Goal: Task Accomplishment & Management: Manage account settings

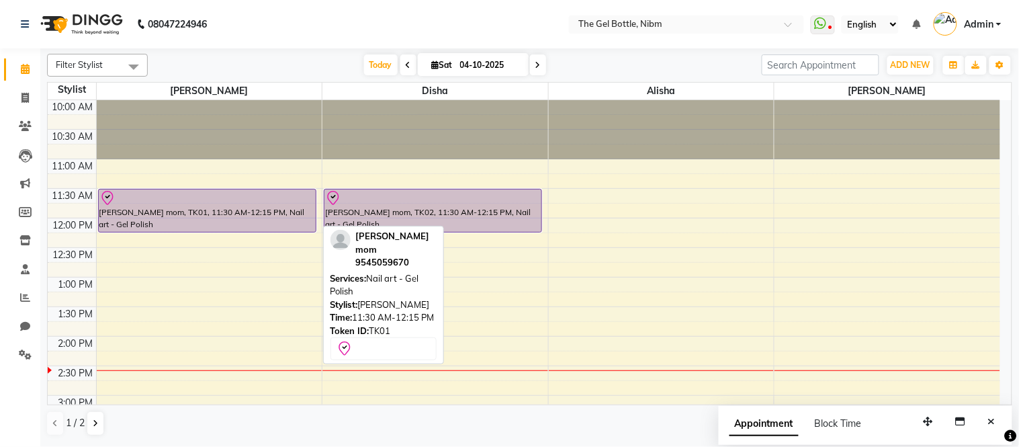
click at [277, 192] on div at bounding box center [207, 198] width 216 height 16
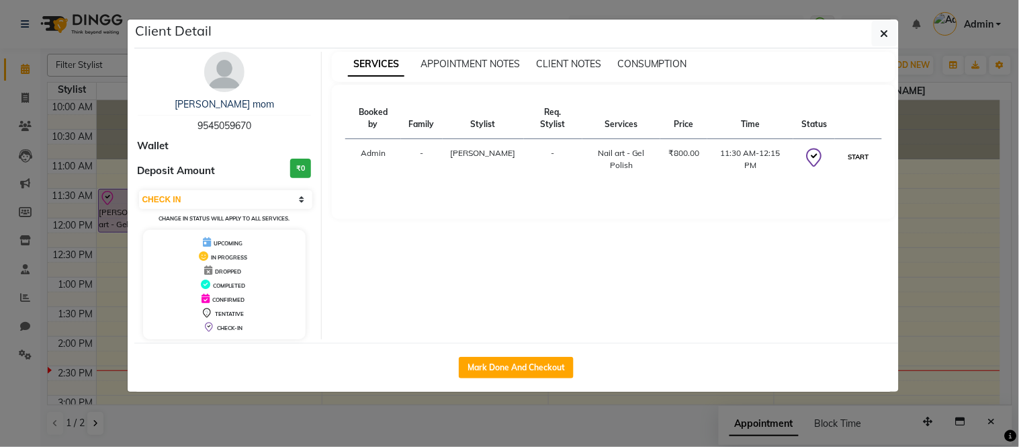
click at [865, 148] on button "START" at bounding box center [858, 156] width 28 height 17
select select "1"
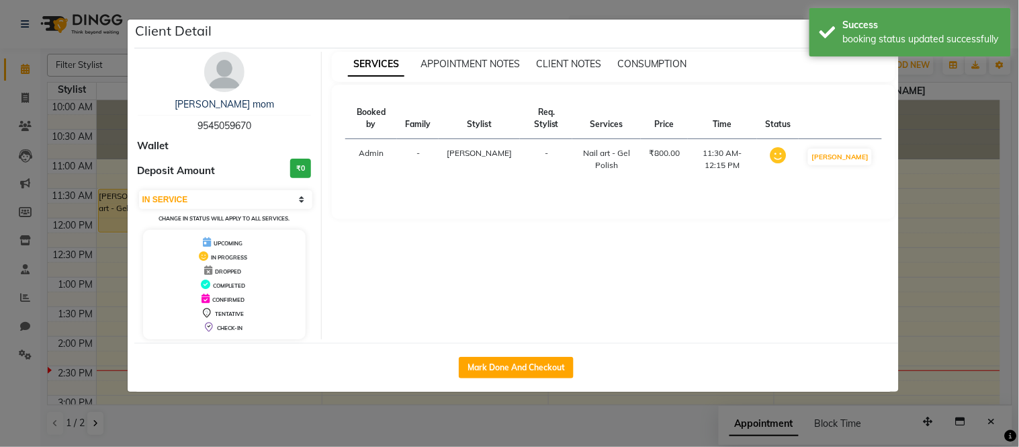
click at [931, 110] on ngb-modal-window "Client Detail [PERSON_NAME] mom 9545059670 Wallet Deposit Amount ₹0 Select IN S…" at bounding box center [509, 223] width 1019 height 447
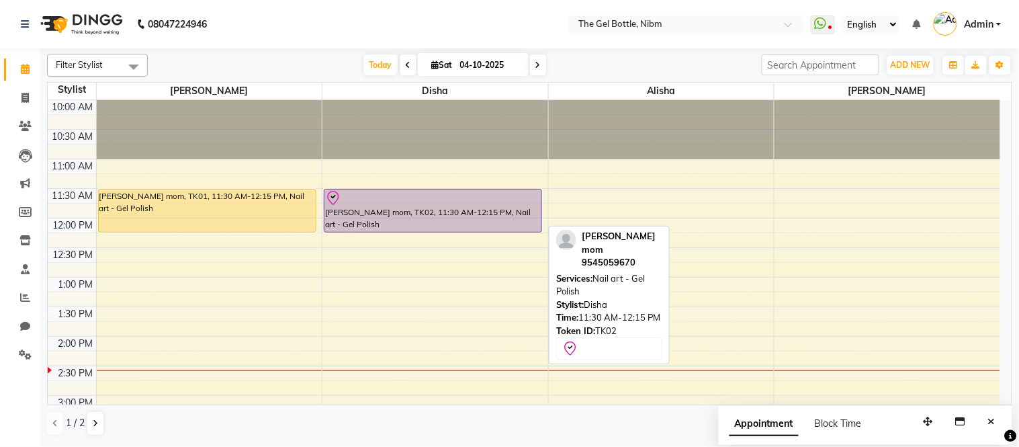
click at [458, 204] on div at bounding box center [433, 198] width 216 height 16
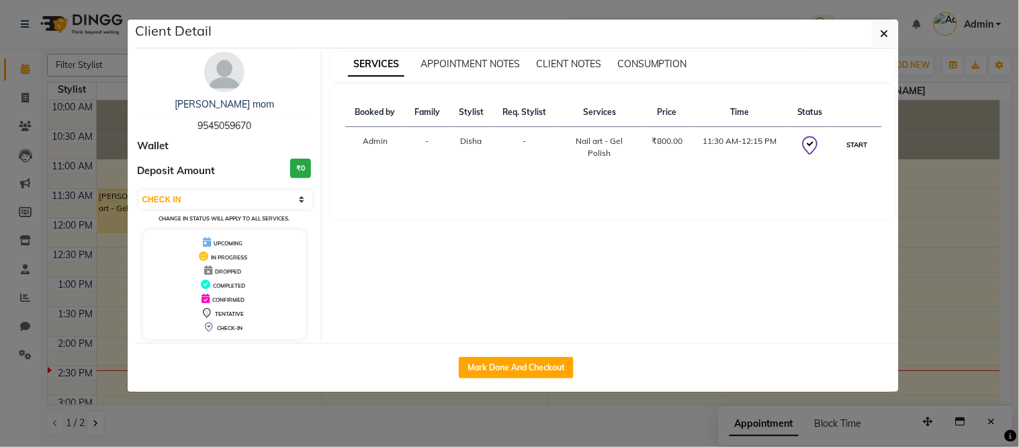
click at [847, 145] on button "START" at bounding box center [857, 144] width 28 height 17
select select "1"
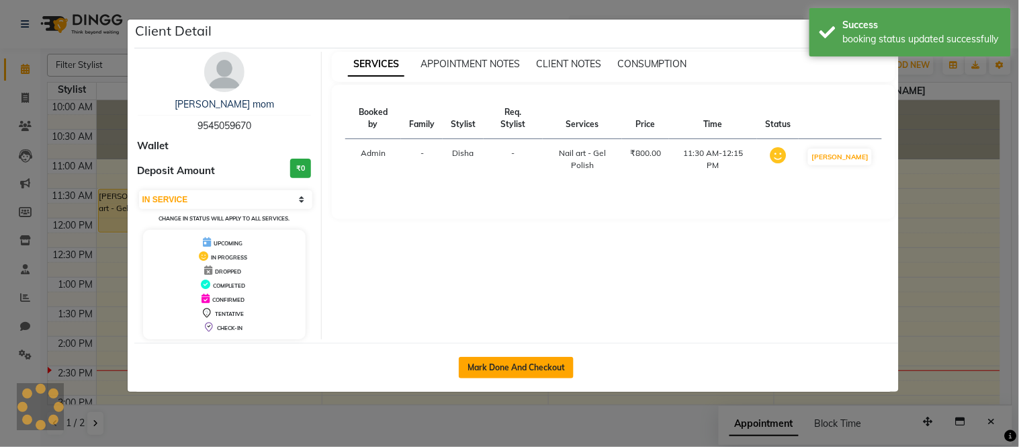
click at [518, 367] on button "Mark Done And Checkout" at bounding box center [516, 367] width 115 height 21
select select "service"
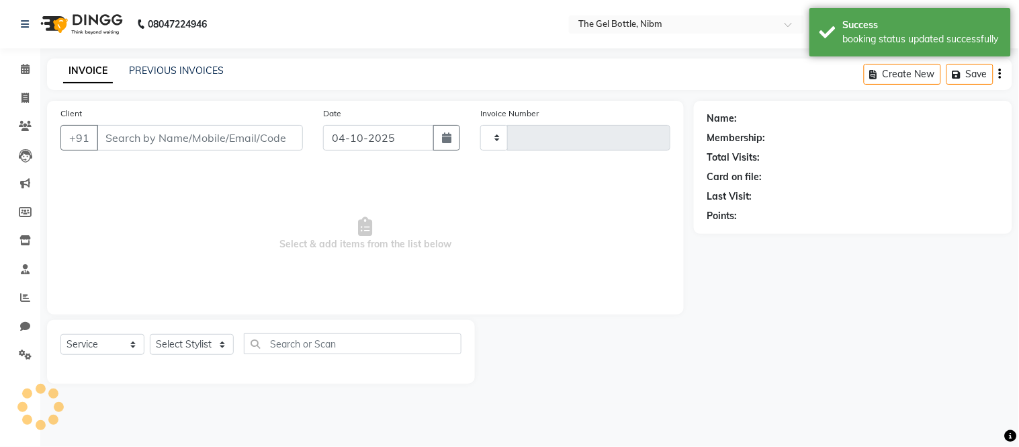
type input "0322"
select select "7762"
type input "9545059670"
select select "69370"
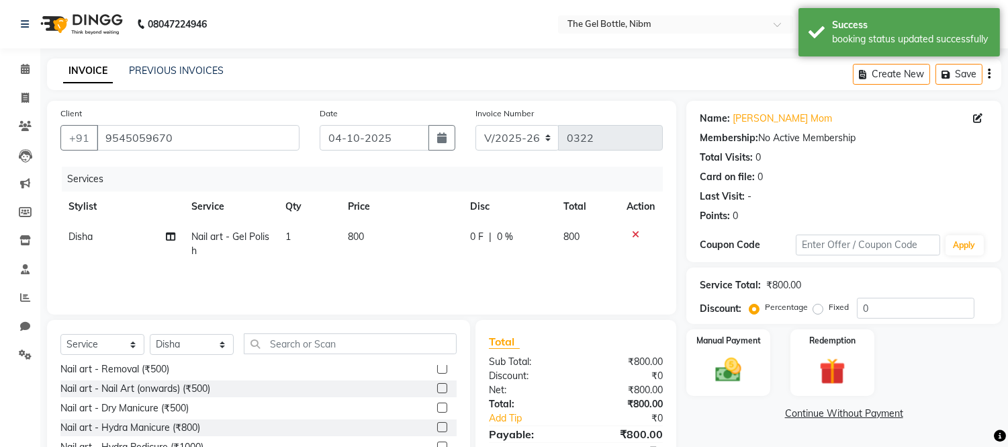
scroll to position [104, 0]
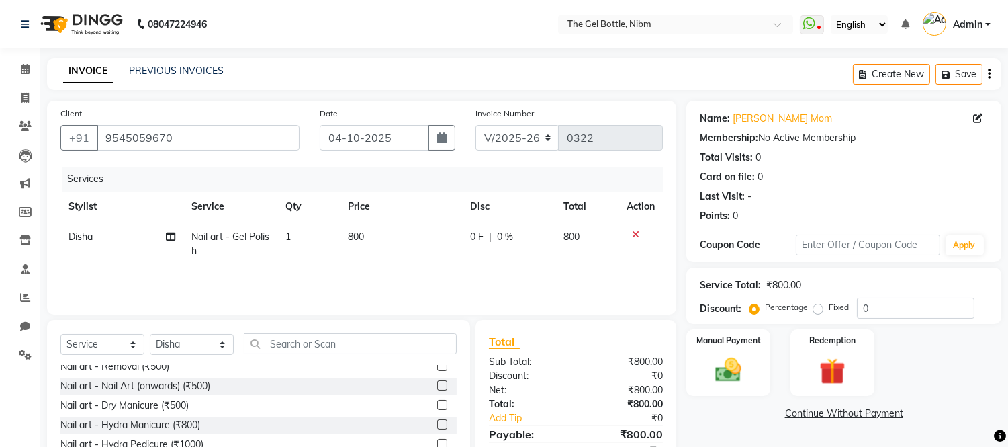
click at [246, 239] on span "Nail art - Gel Polish" at bounding box center [230, 243] width 78 height 26
select select "69370"
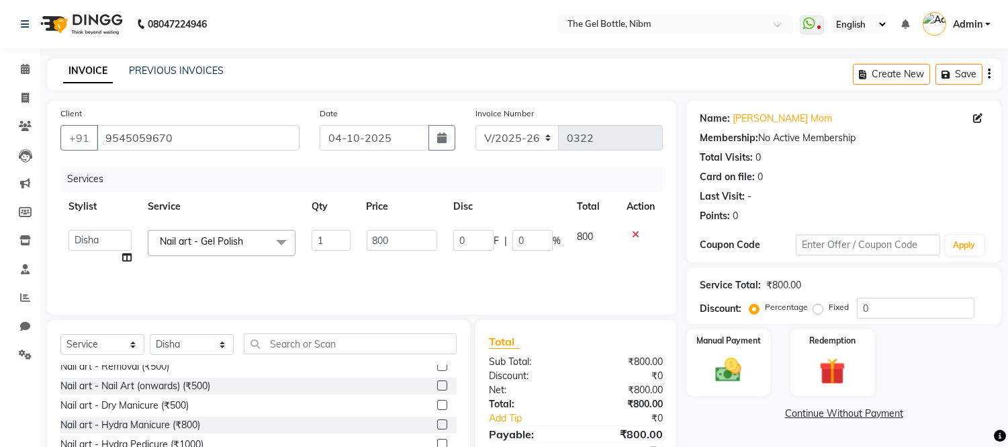
click at [246, 239] on link "x" at bounding box center [246, 241] width 6 height 12
checkbox input "false"
type input "0"
click at [246, 239] on span "Select" at bounding box center [222, 242] width 148 height 24
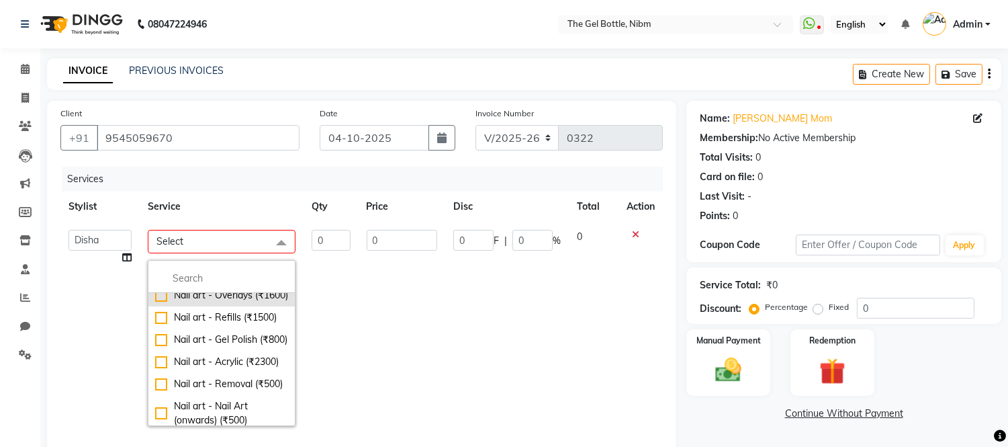
scroll to position [46, 0]
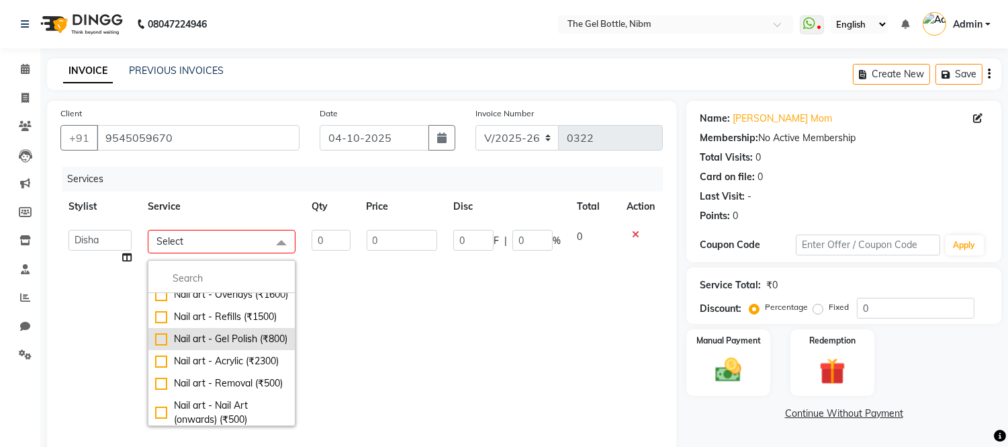
click at [215, 346] on div "Nail art - Gel Polish (₹800)" at bounding box center [221, 339] width 133 height 14
checkbox input "true"
type input "1"
type input "800"
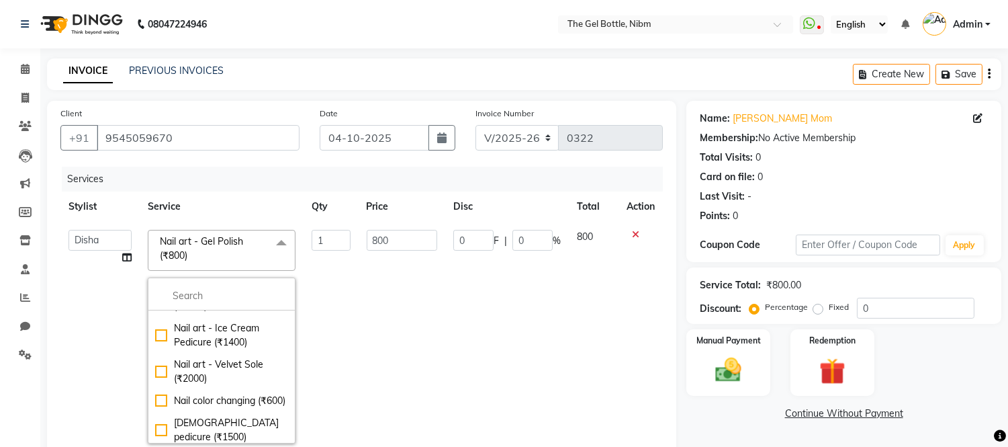
scroll to position [286, 0]
click at [215, 349] on div "Nail art - Ice Cream Pedicure (₹1400)" at bounding box center [221, 334] width 133 height 28
checkbox input "false"
checkbox input "true"
type input "1400"
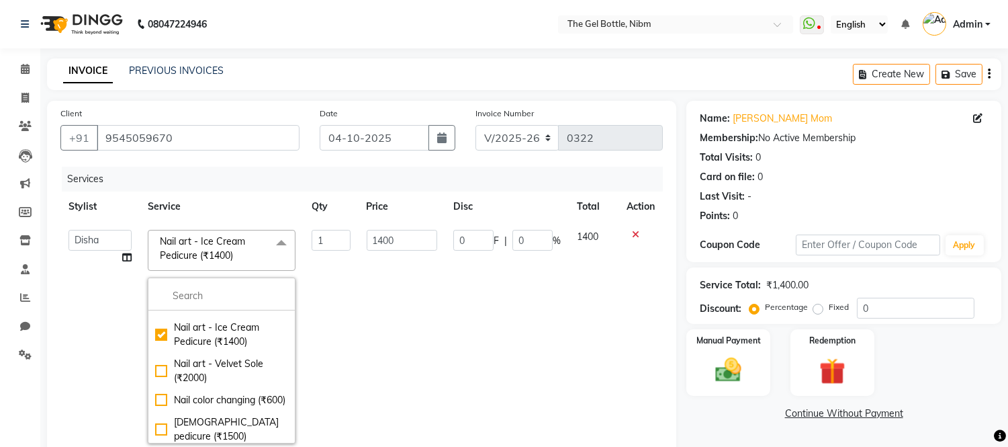
click at [360, 371] on td "1400" at bounding box center [402, 337] width 87 height 230
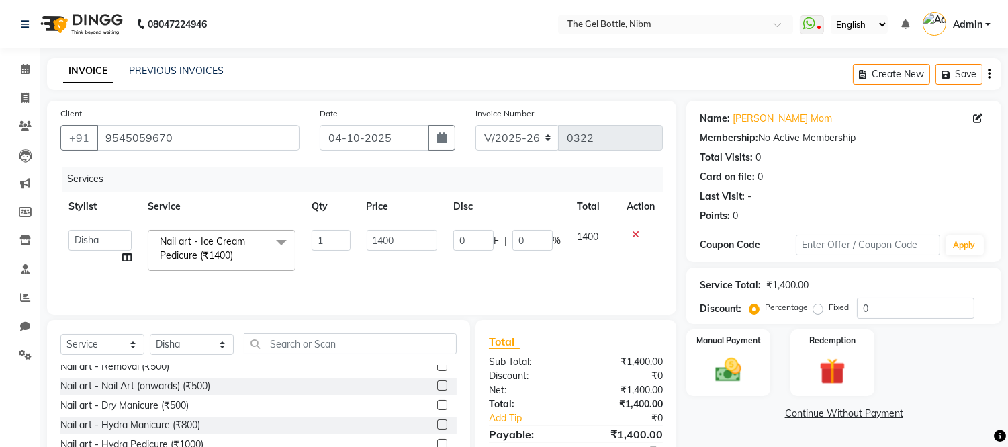
click at [204, 246] on span "Nail art - Ice Cream Pedicure (₹1400)" at bounding box center [202, 248] width 85 height 26
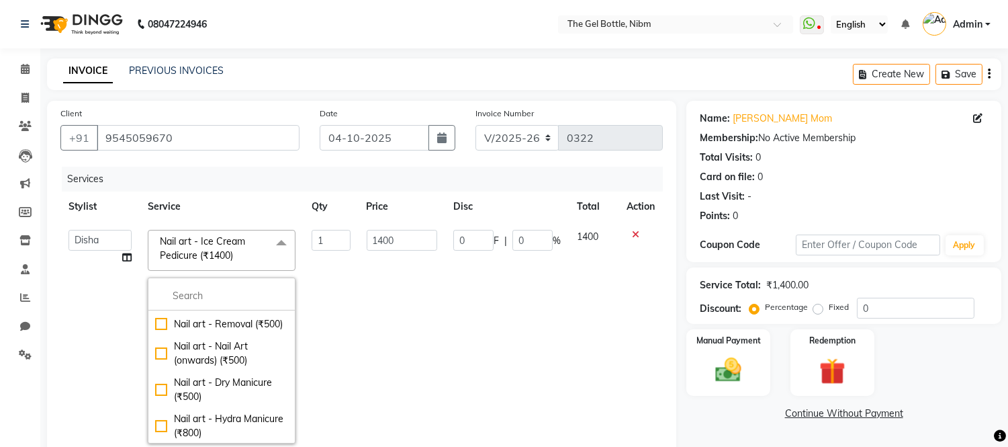
scroll to position [89, 0]
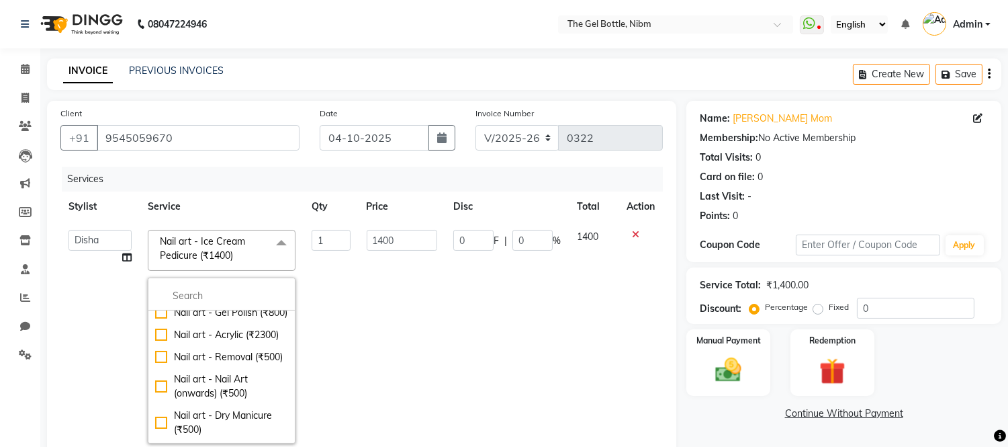
click at [215, 320] on div "Nail art - Gel Polish (₹800)" at bounding box center [221, 313] width 133 height 14
checkbox input "true"
checkbox input "false"
click at [344, 340] on td "1" at bounding box center [331, 337] width 54 height 230
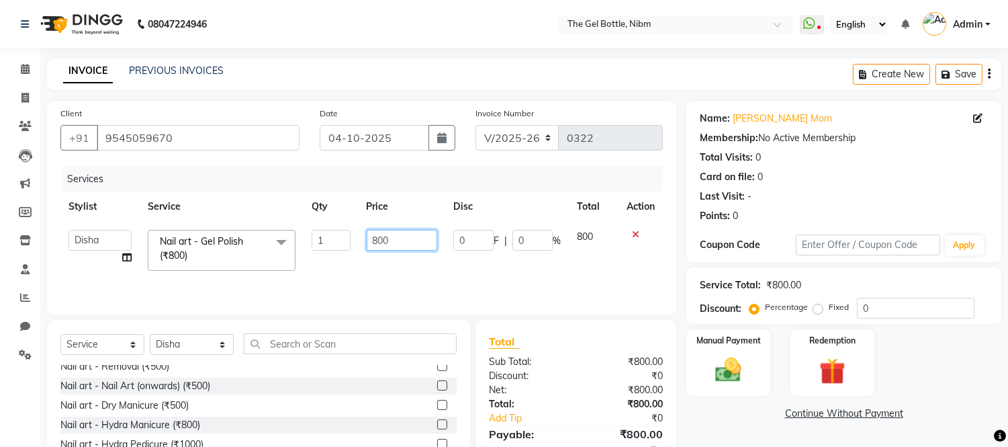
click at [376, 239] on input "800" at bounding box center [402, 240] width 71 height 21
type input "2700"
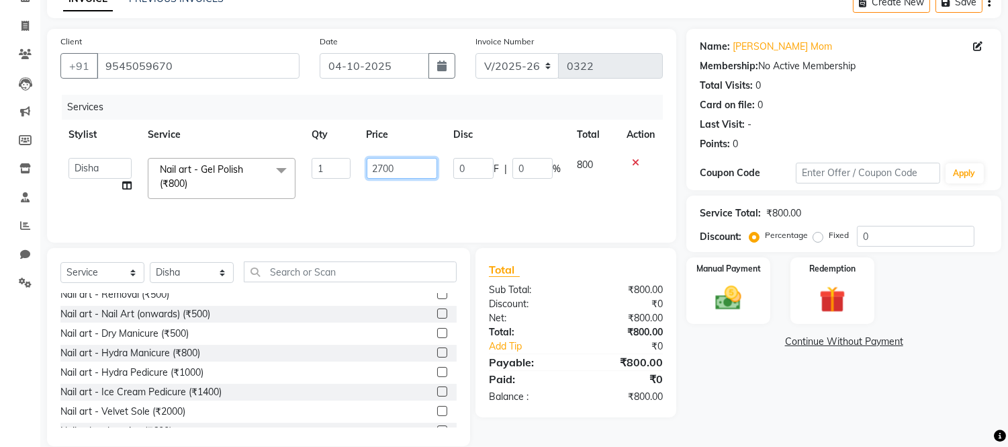
scroll to position [75, 0]
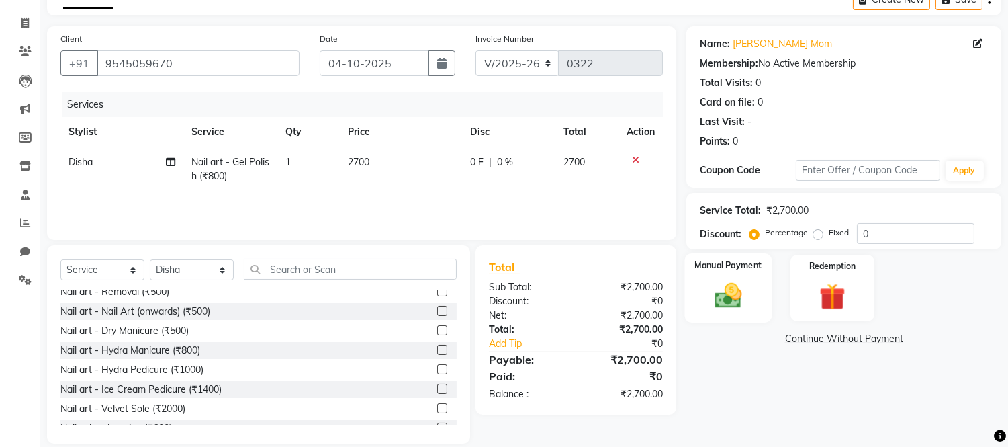
click at [751, 296] on div "Manual Payment" at bounding box center [728, 287] width 87 height 68
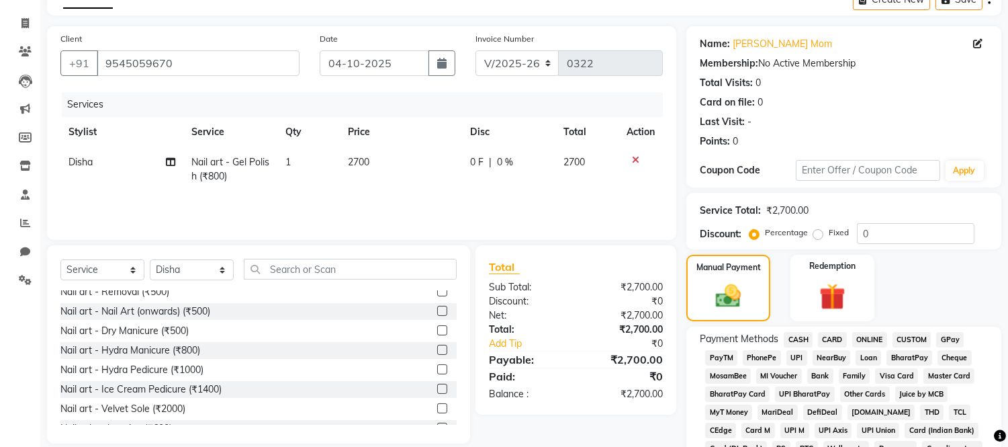
click at [945, 338] on span "GPay" at bounding box center [950, 339] width 28 height 15
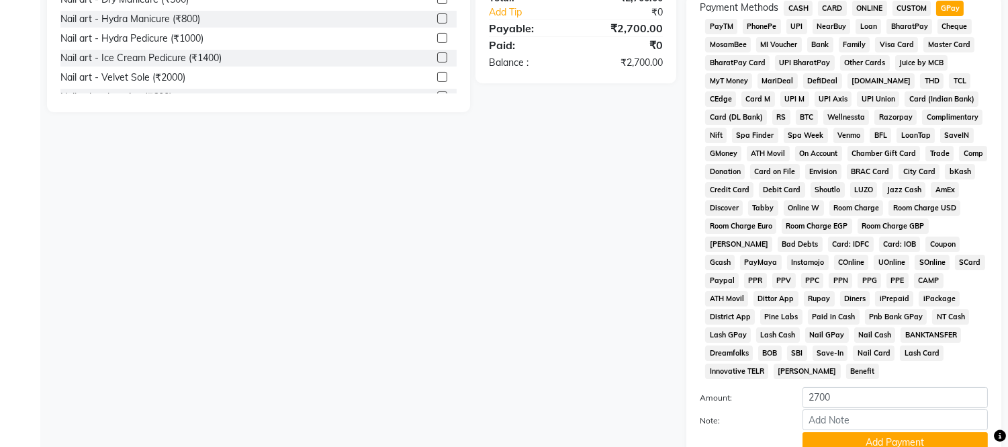
scroll to position [500, 0]
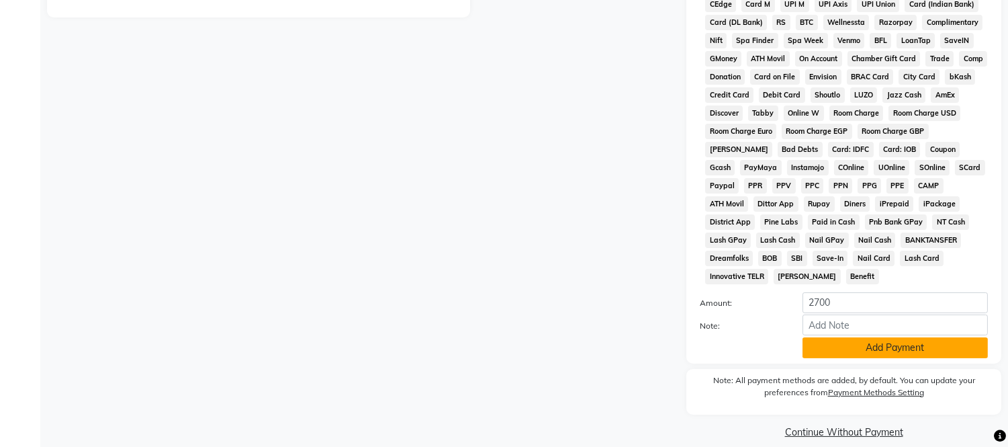
click at [872, 337] on button "Add Payment" at bounding box center [894, 347] width 185 height 21
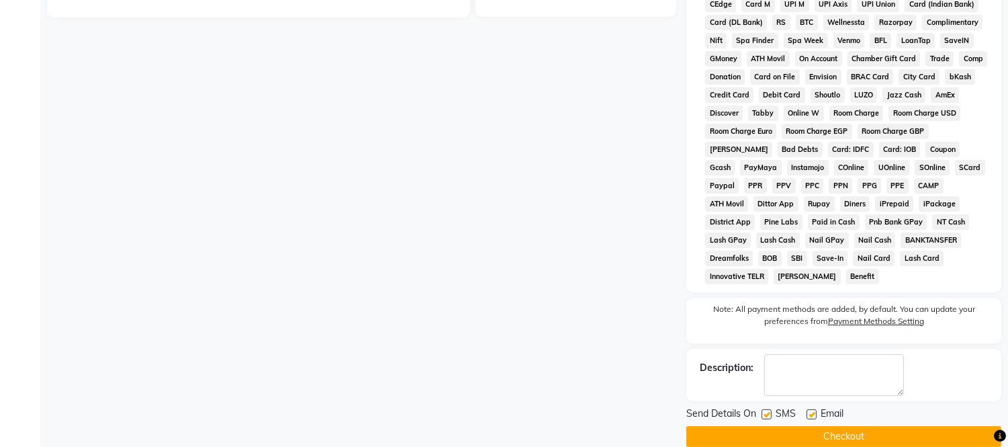
click at [908, 426] on button "Checkout" at bounding box center [843, 436] width 315 height 21
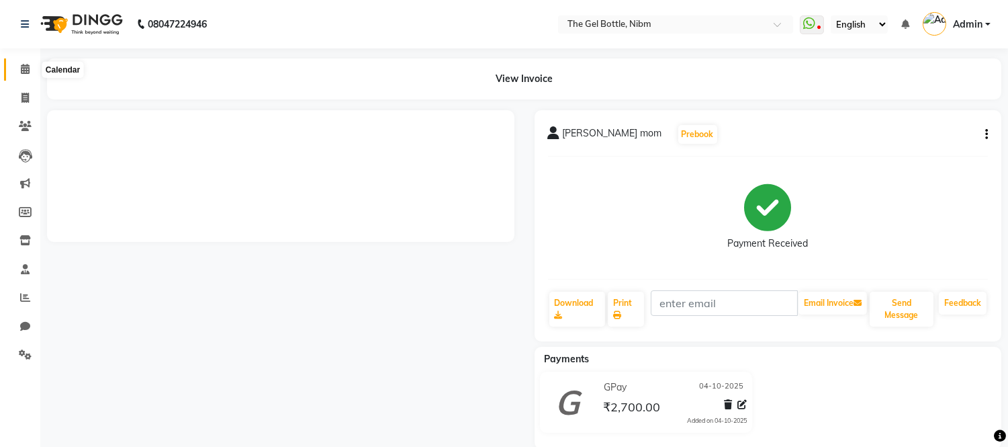
click at [23, 69] on icon at bounding box center [25, 69] width 9 height 10
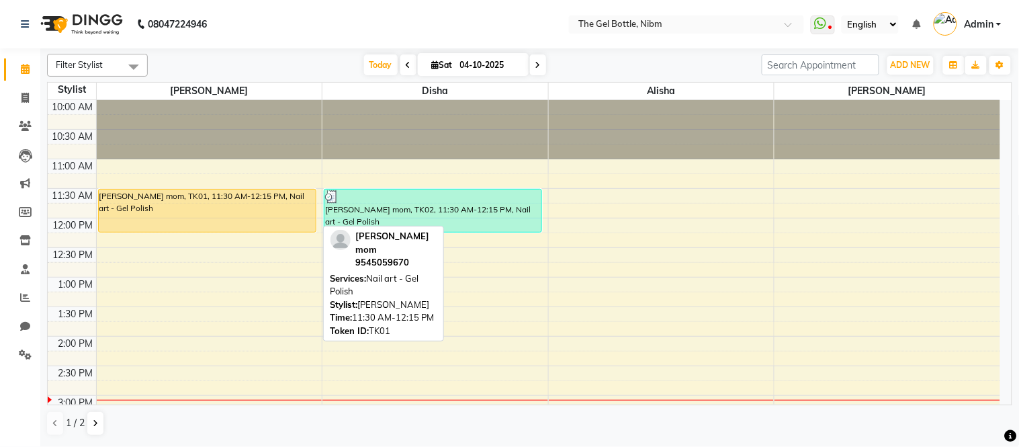
click at [273, 196] on div "[PERSON_NAME] mom, TK01, 11:30 AM-12:15 PM, Nail art - Gel Polish" at bounding box center [207, 210] width 217 height 42
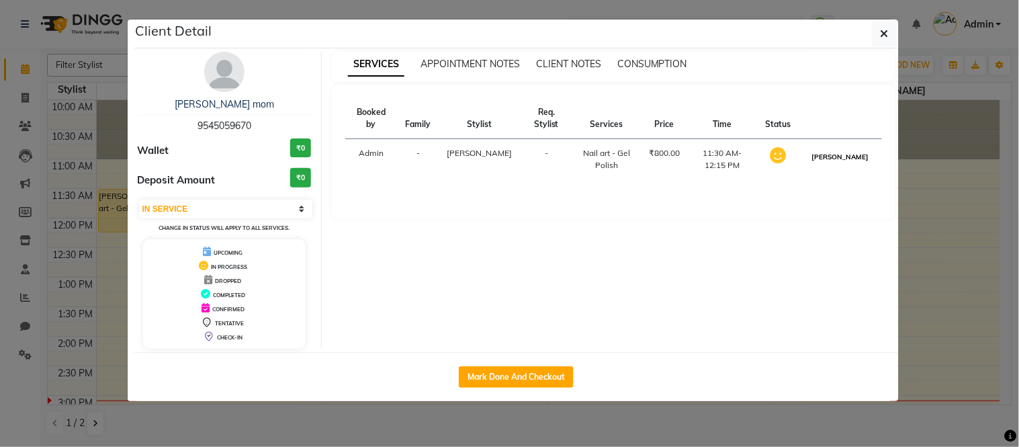
click at [851, 155] on button "[PERSON_NAME]" at bounding box center [840, 156] width 64 height 17
select select "3"
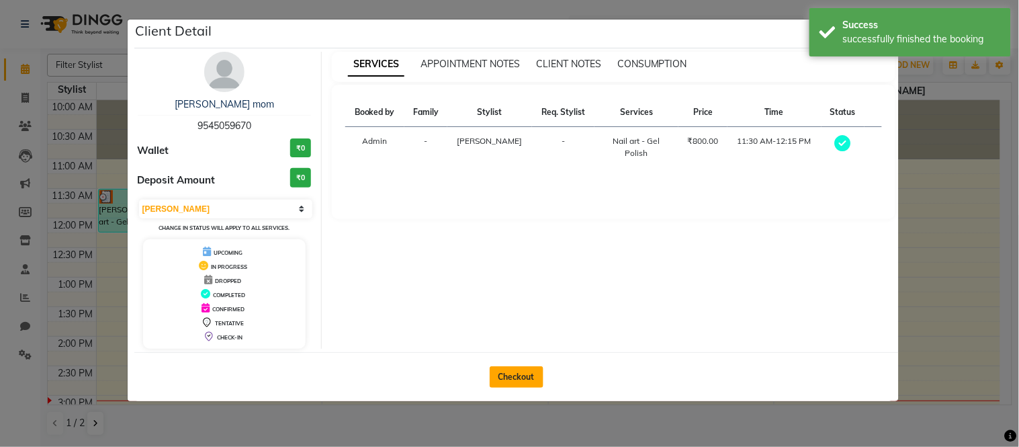
click at [520, 368] on button "Checkout" at bounding box center [517, 376] width 54 height 21
select select "7762"
select select "service"
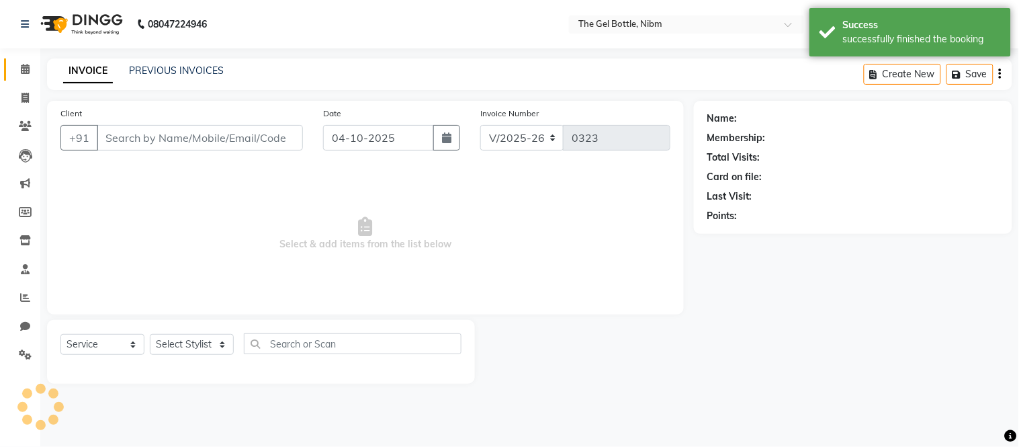
type input "9545059670"
select select "69368"
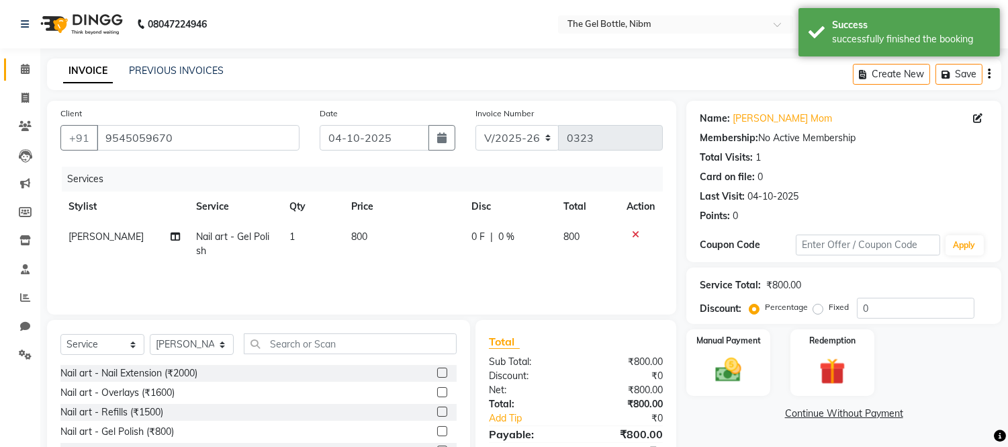
scroll to position [91, 0]
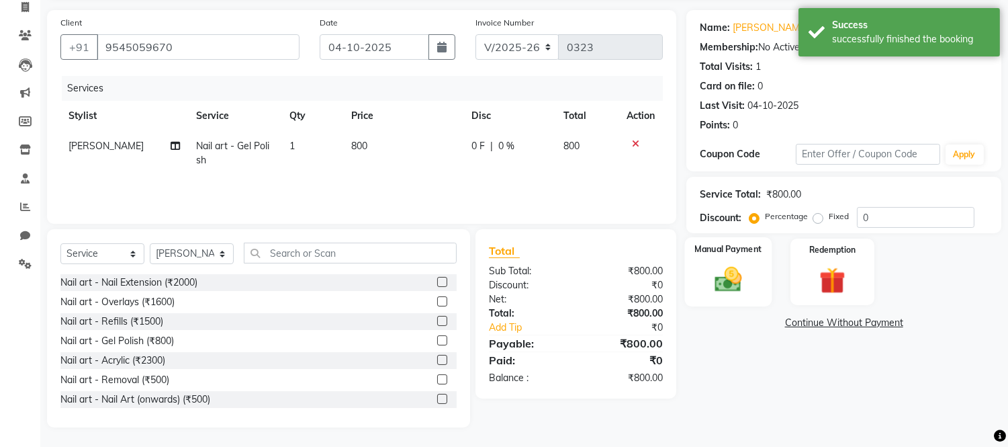
click at [732, 293] on img at bounding box center [728, 280] width 44 height 32
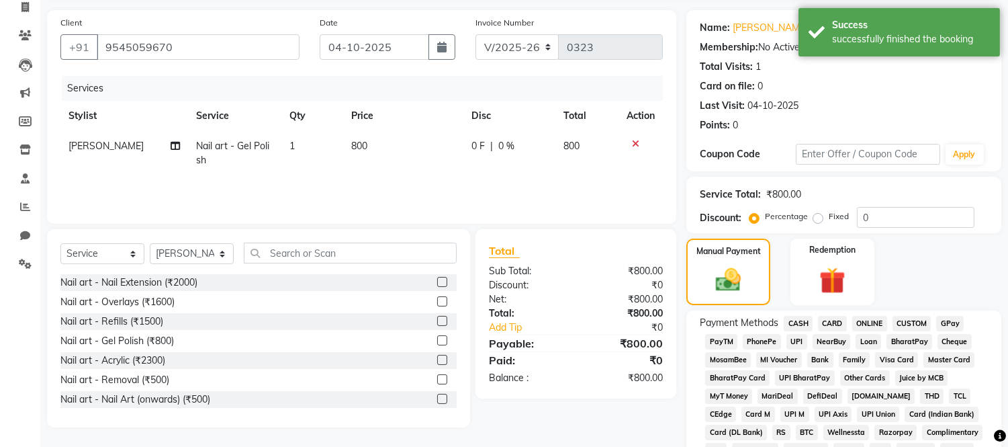
click at [948, 317] on span "GPay" at bounding box center [950, 323] width 28 height 15
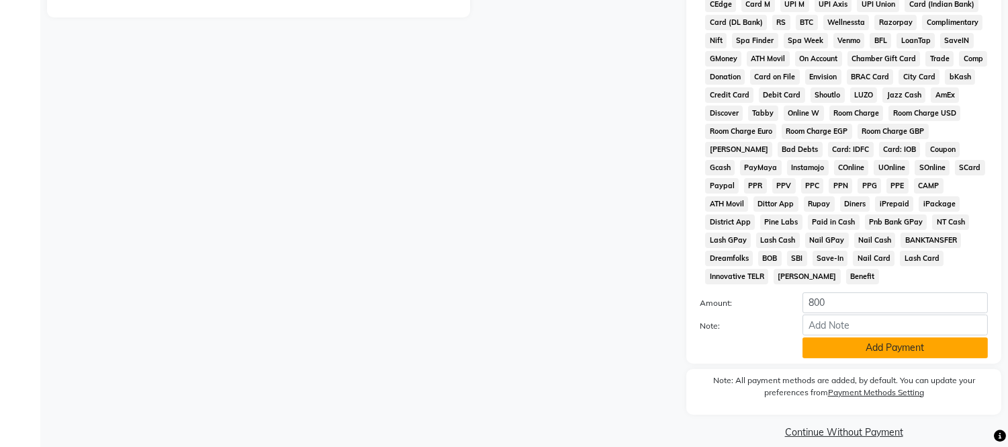
click at [842, 337] on button "Add Payment" at bounding box center [894, 347] width 185 height 21
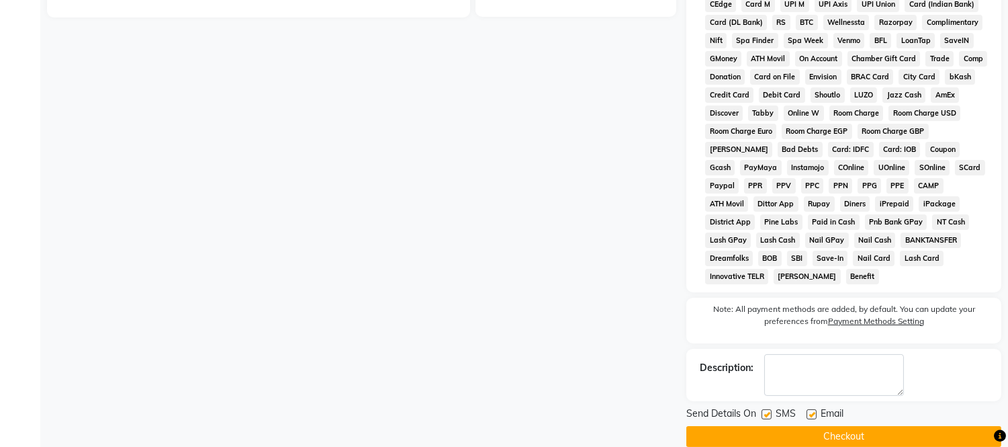
scroll to position [505, 0]
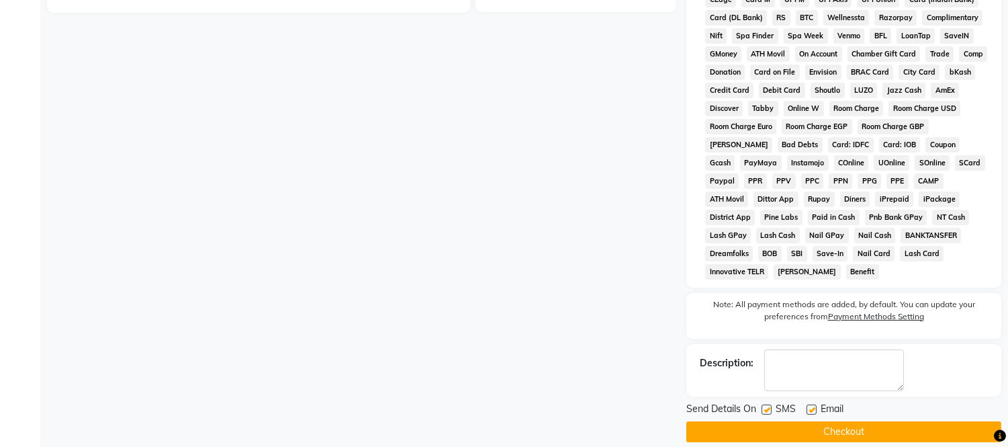
click at [766, 404] on label at bounding box center [766, 409] width 10 height 10
click at [766, 406] on input "checkbox" at bounding box center [765, 410] width 9 height 9
checkbox input "false"
click at [793, 421] on button "Checkout" at bounding box center [843, 431] width 315 height 21
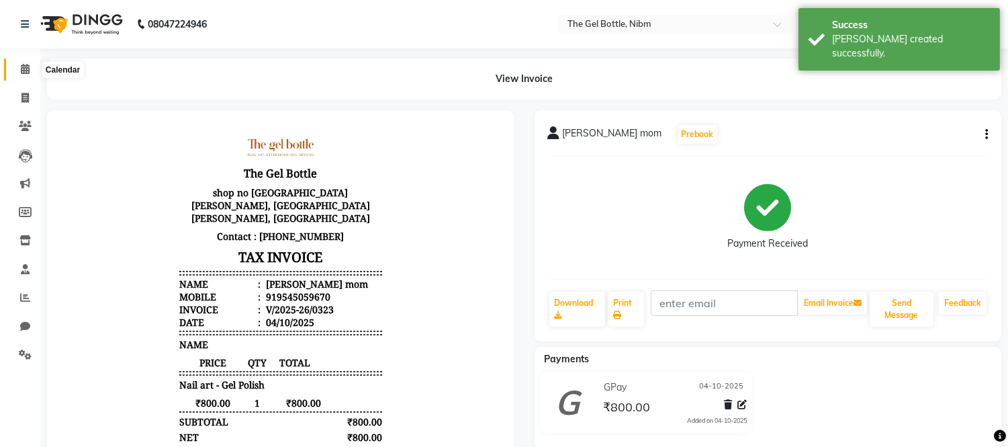
click at [23, 74] on icon at bounding box center [25, 69] width 9 height 10
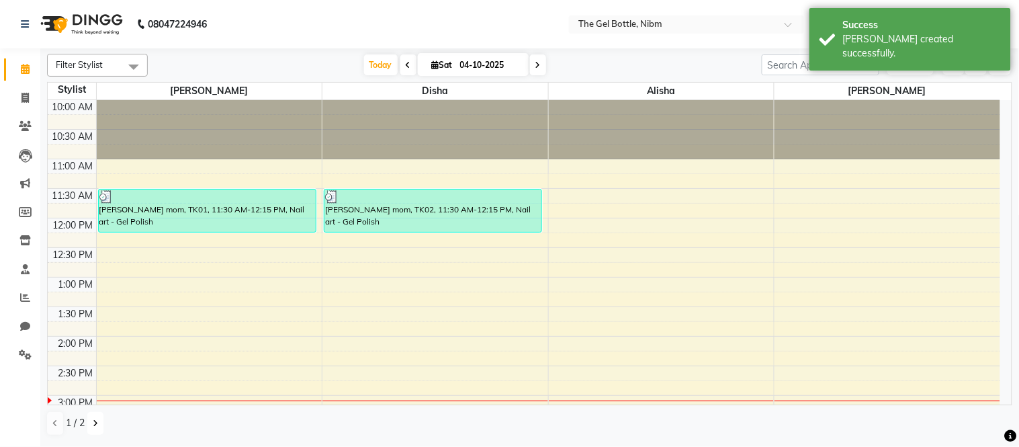
click at [95, 425] on icon at bounding box center [95, 423] width 5 height 8
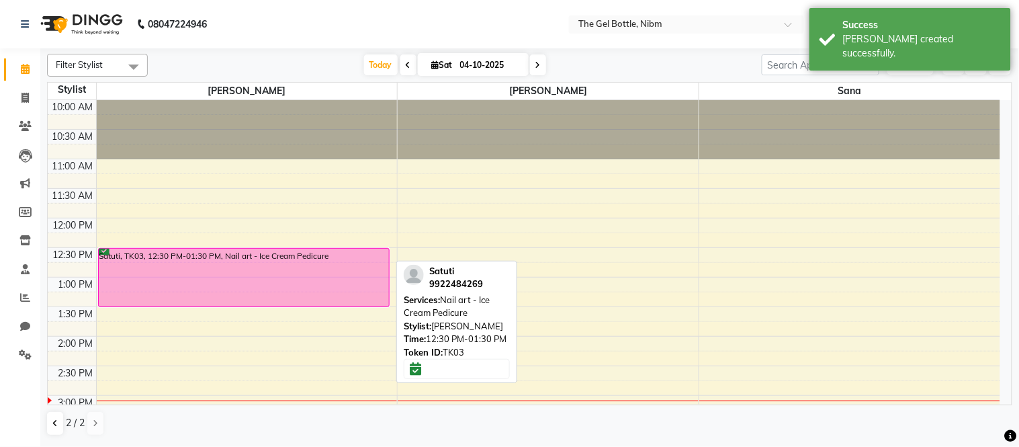
click at [161, 290] on div "Satuti, TK03, 12:30 PM-01:30 PM, Nail art - Ice Cream Pedicure" at bounding box center [244, 277] width 290 height 58
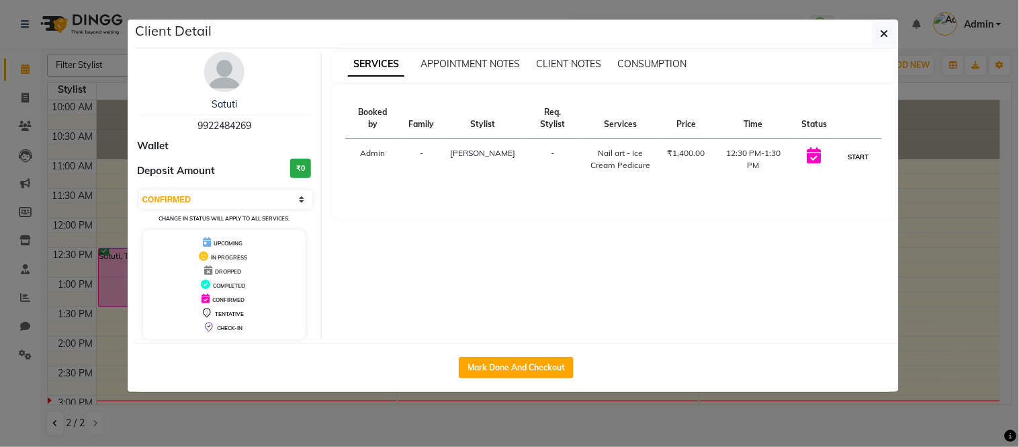
click at [861, 160] on button "START" at bounding box center [858, 156] width 28 height 17
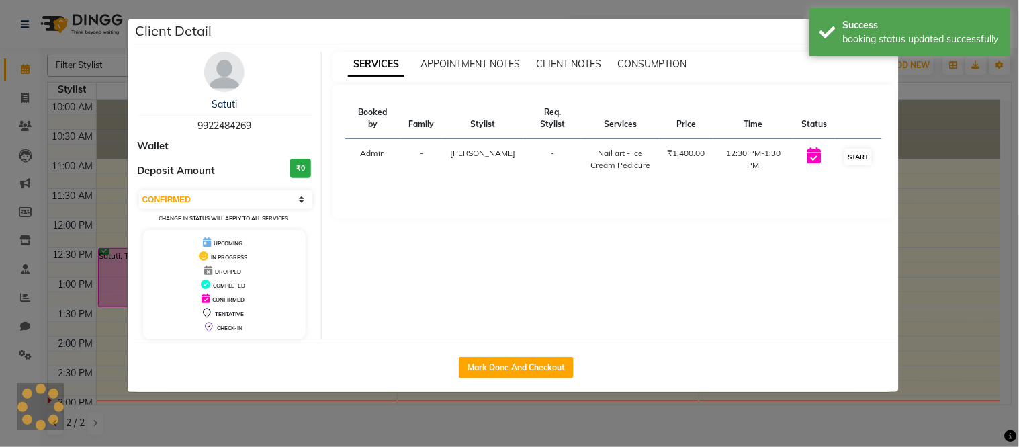
select select "1"
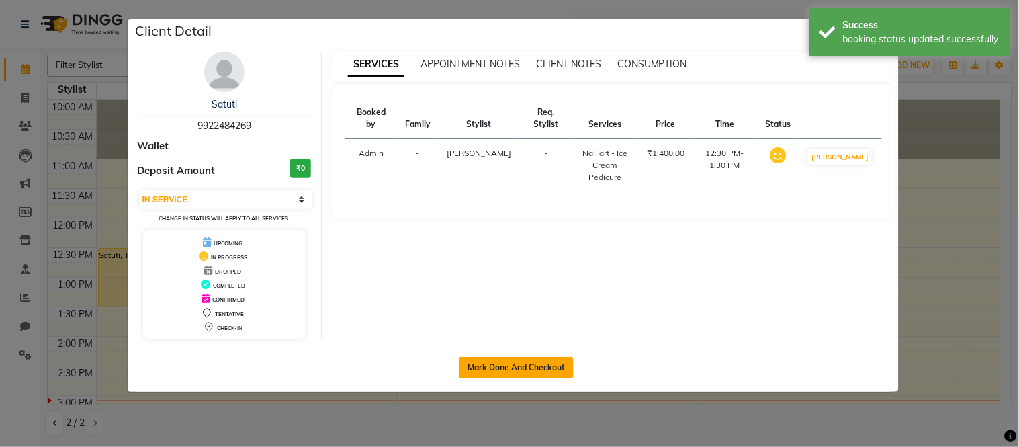
click at [554, 359] on button "Mark Done And Checkout" at bounding box center [516, 367] width 115 height 21
select select "7762"
select select "service"
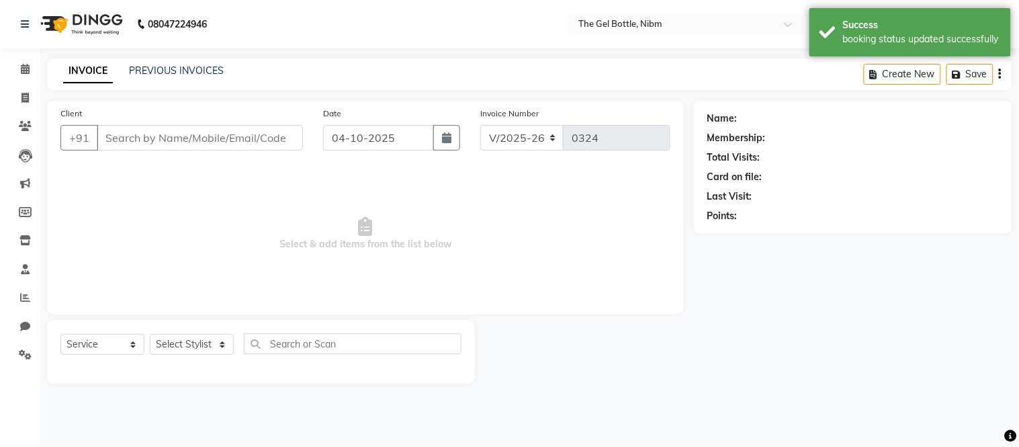
select select "3"
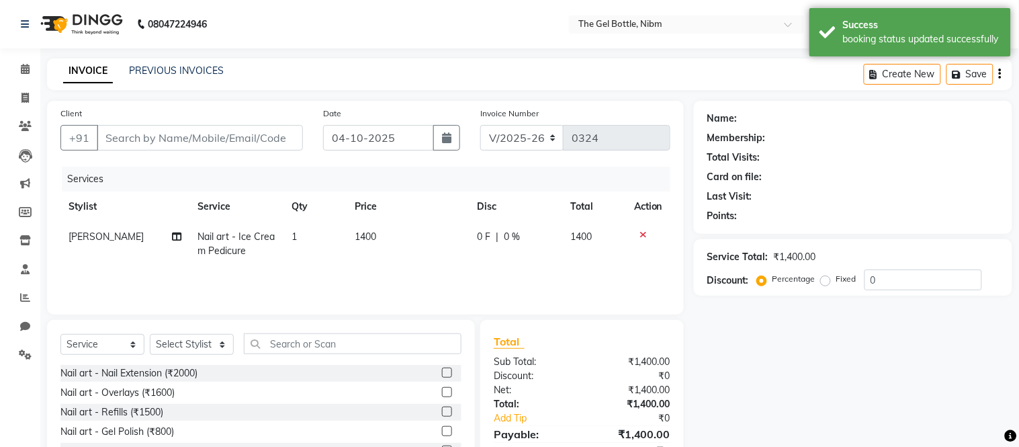
type input "9922484269"
select select "76368"
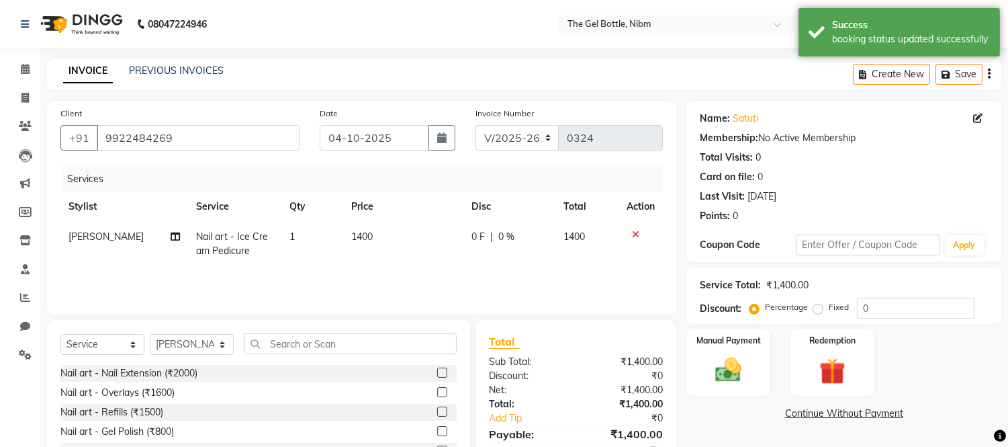
scroll to position [91, 0]
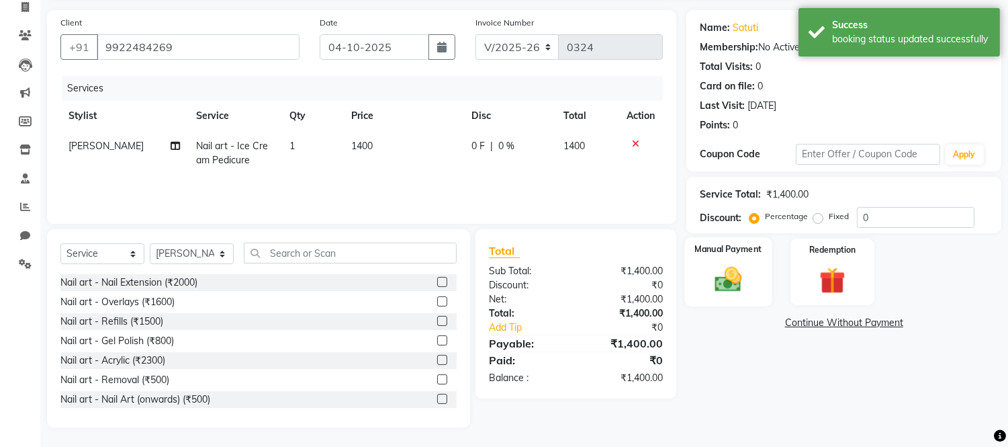
click at [728, 264] on img at bounding box center [728, 280] width 44 height 32
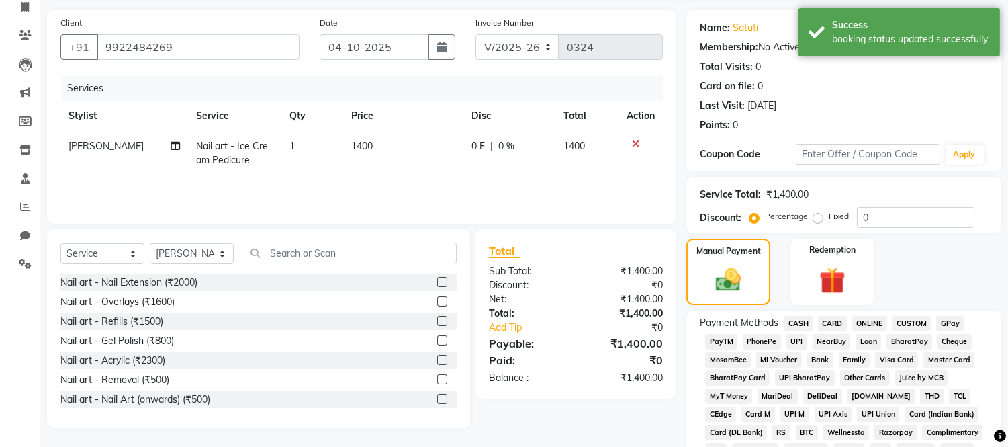
click at [956, 318] on span "GPay" at bounding box center [950, 323] width 28 height 15
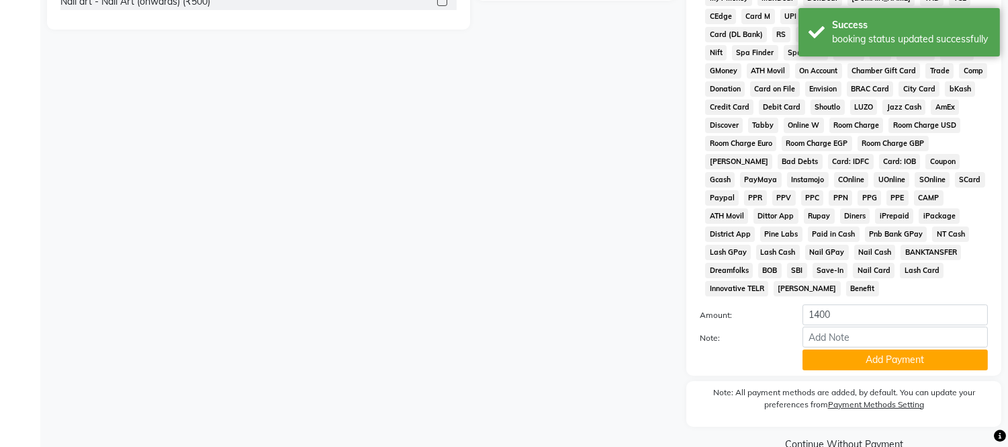
scroll to position [500, 0]
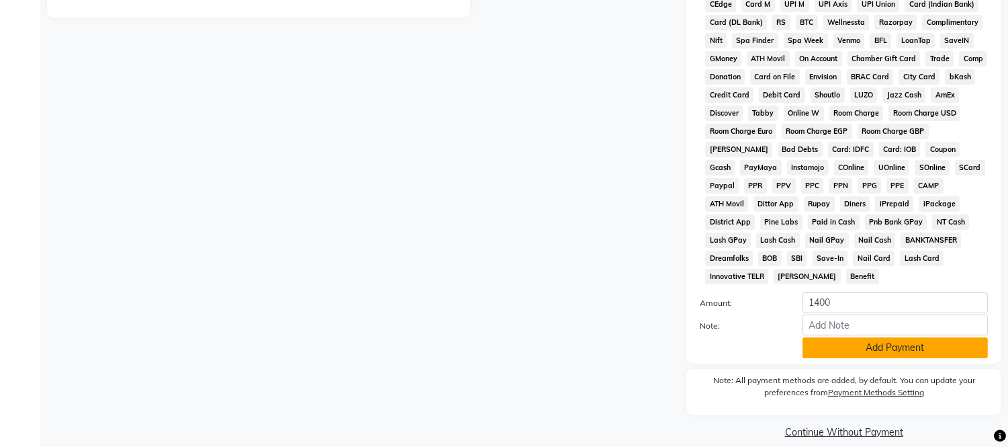
click at [855, 337] on button "Add Payment" at bounding box center [894, 347] width 185 height 21
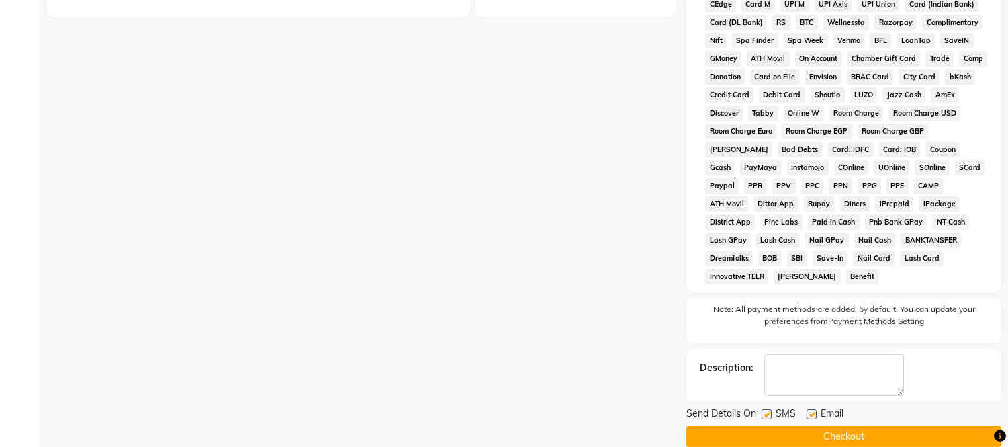
click at [841, 426] on button "Checkout" at bounding box center [843, 436] width 315 height 21
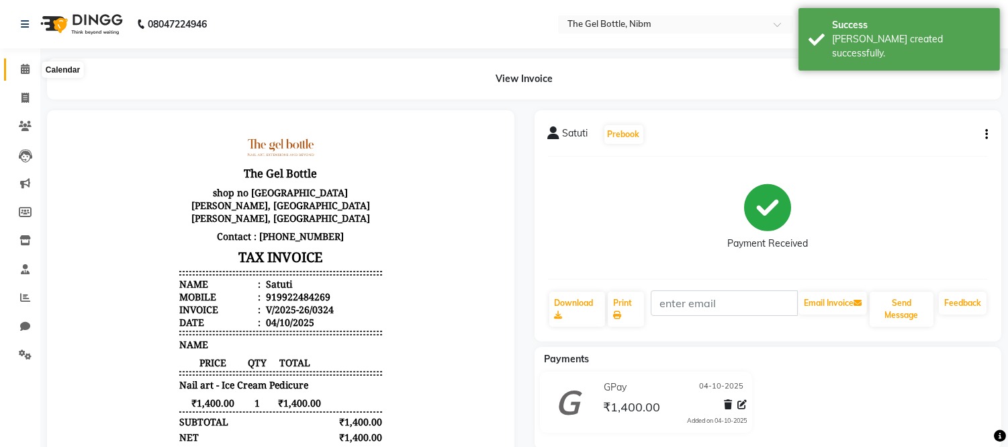
click at [24, 70] on icon at bounding box center [25, 69] width 9 height 10
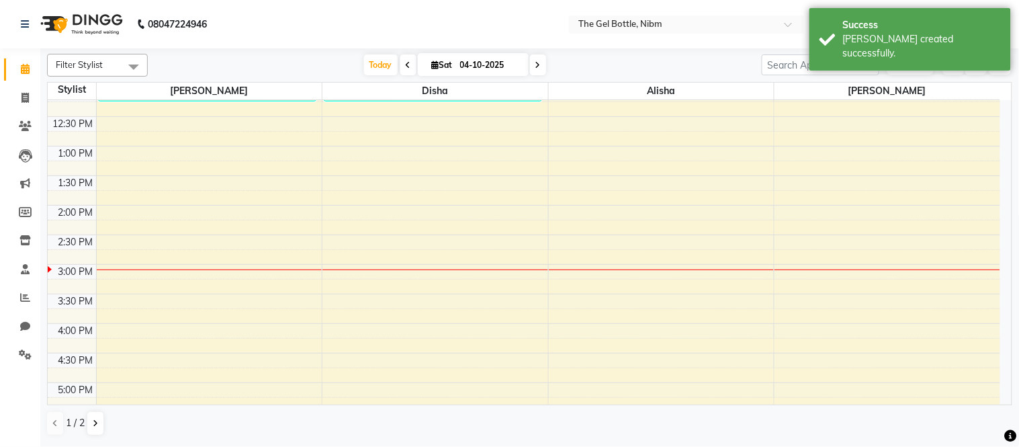
scroll to position [132, 0]
click at [74, 289] on td at bounding box center [72, 285] width 48 height 15
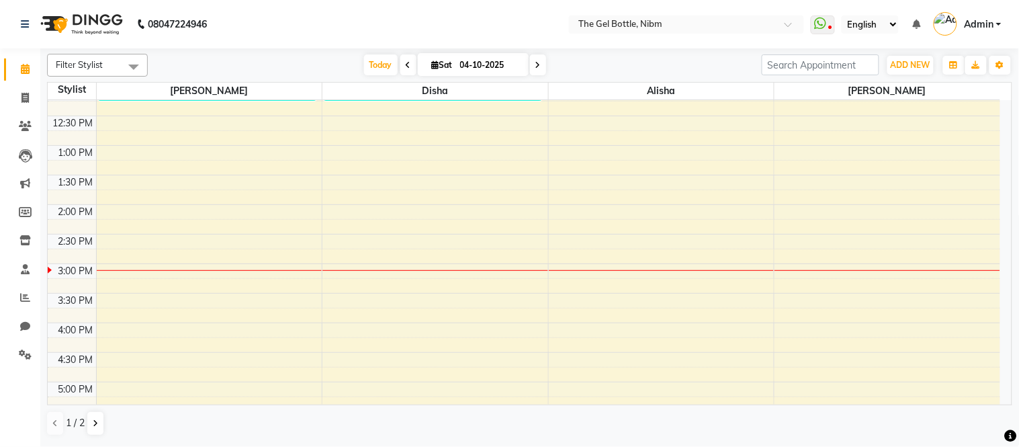
click at [74, 289] on td at bounding box center [72, 285] width 48 height 15
click at [340, 284] on div "10:00 AM 10:30 AM 11:00 AM 11:30 AM 12:00 PM 12:30 PM 1:00 PM 1:30 PM 2:00 PM 2…" at bounding box center [524, 292] width 952 height 649
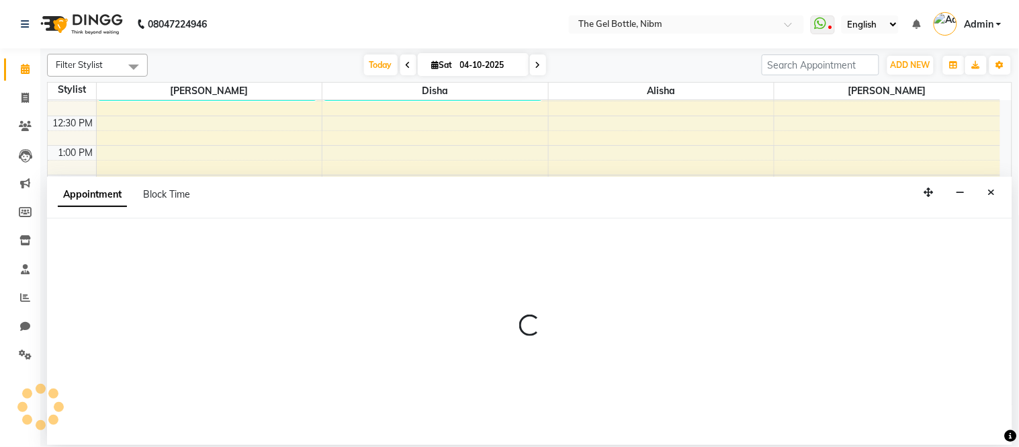
select select "69370"
select select "915"
select select "tentative"
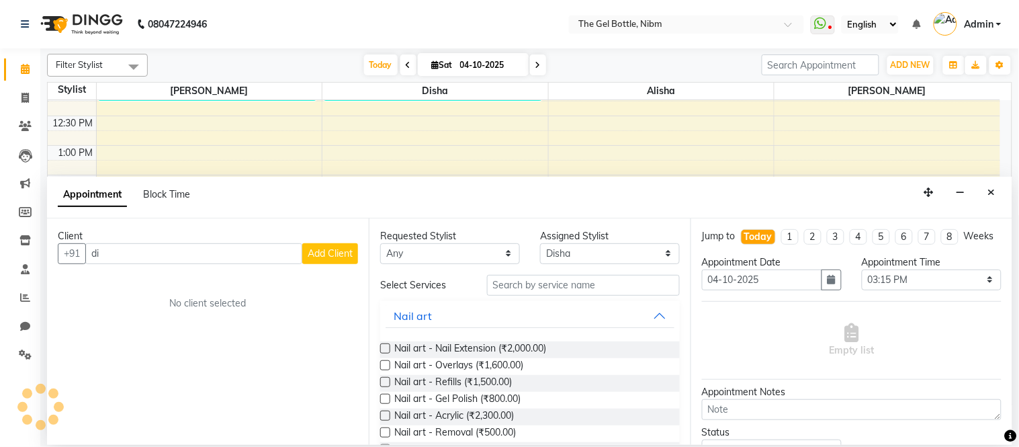
type input "d"
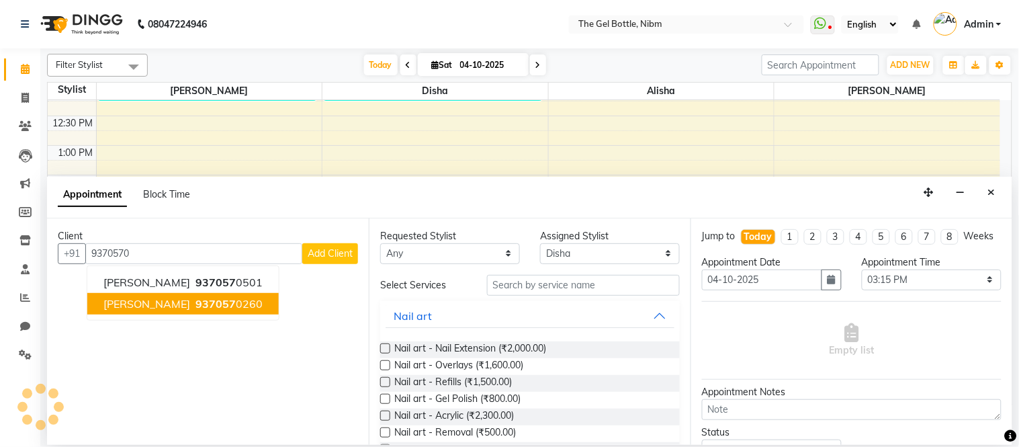
click at [240, 298] on ngb-highlight "937057 0260" at bounding box center [228, 303] width 70 height 13
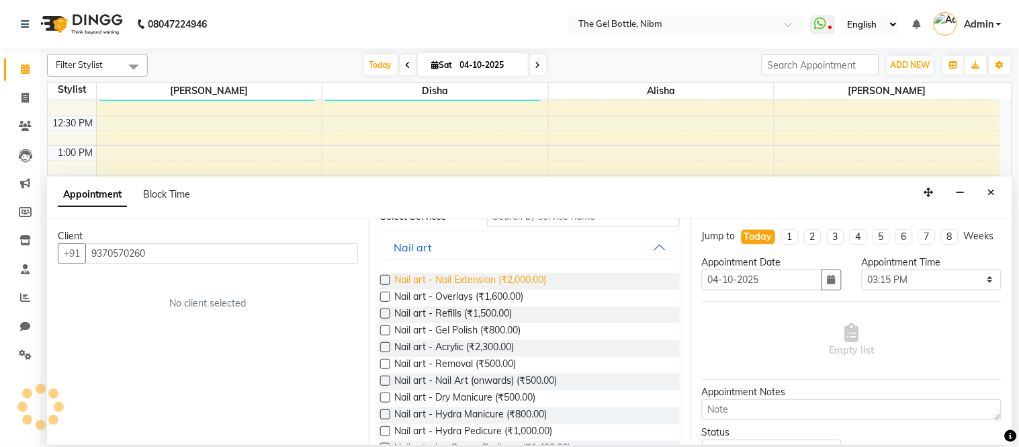
scroll to position [69, 0]
type input "9370570260"
click at [432, 326] on span "Nail art - Gel Polish (₹800.00)" at bounding box center [457, 330] width 126 height 17
checkbox input "false"
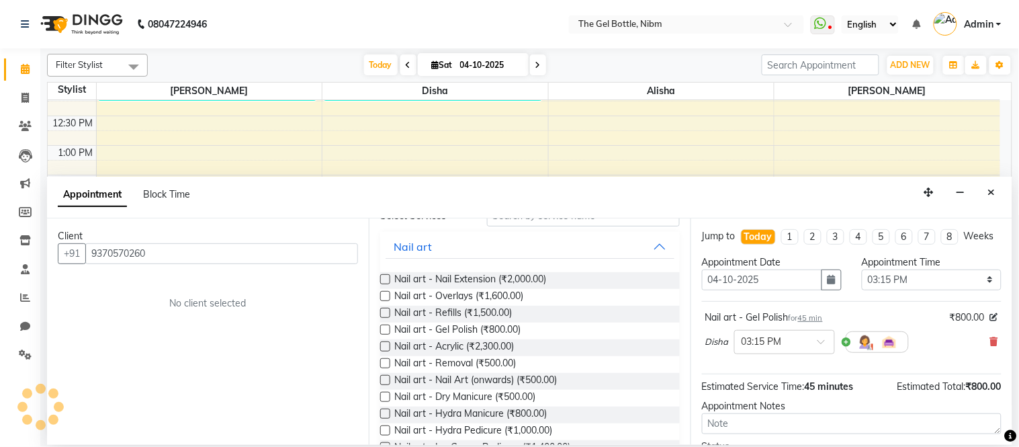
scroll to position [128, 0]
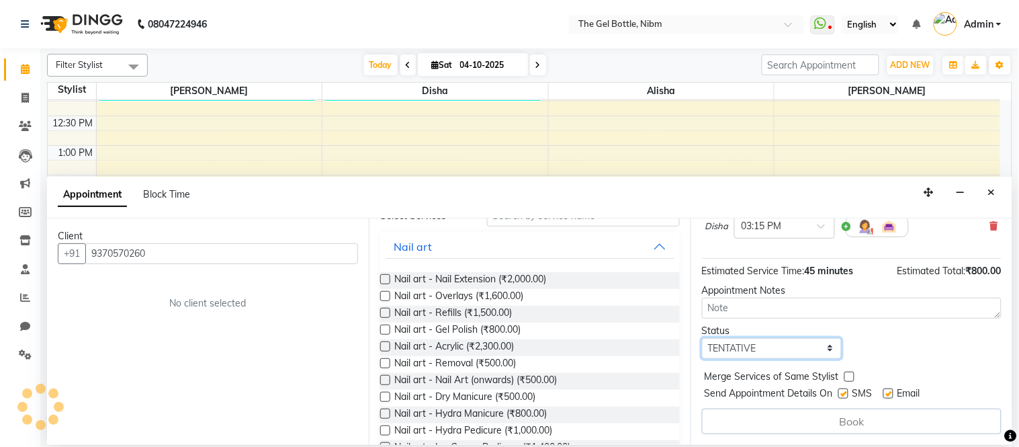
click at [759, 339] on select "Select TENTATIVE CONFIRM CHECK-IN UPCOMING" at bounding box center [772, 348] width 140 height 21
select select "confirm booking"
click at [702, 338] on select "Select TENTATIVE CONFIRM CHECK-IN UPCOMING" at bounding box center [772, 348] width 140 height 21
click at [781, 351] on select "Select TENTATIVE CONFIRM CHECK-IN UPCOMING" at bounding box center [772, 348] width 140 height 21
click at [702, 338] on select "Select TENTATIVE CONFIRM CHECK-IN UPCOMING" at bounding box center [772, 348] width 140 height 21
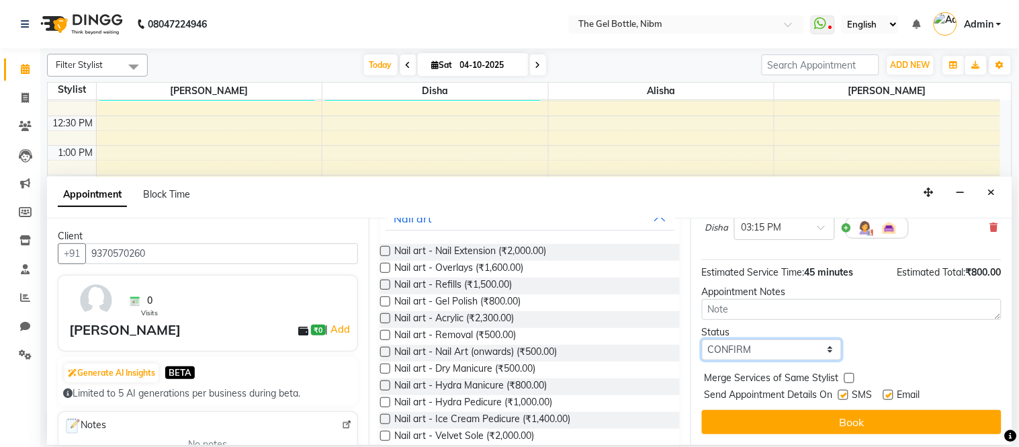
scroll to position [126, 0]
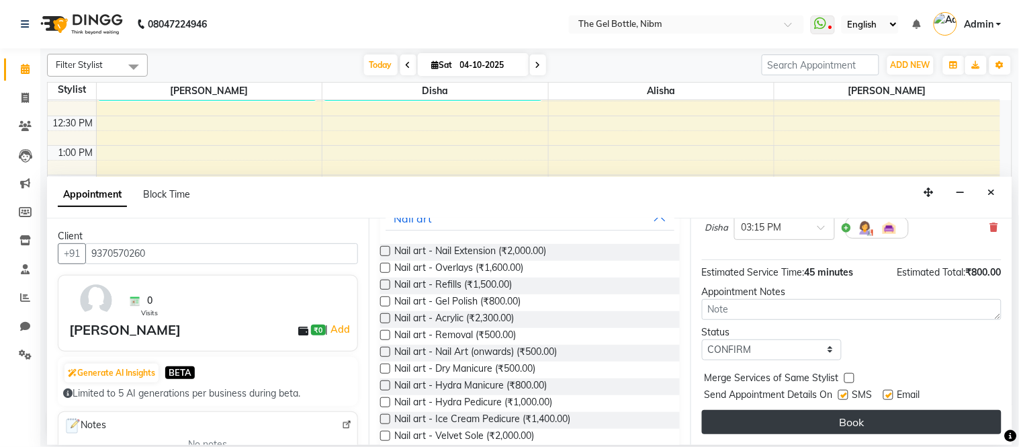
click at [766, 426] on button "Book" at bounding box center [851, 422] width 299 height 24
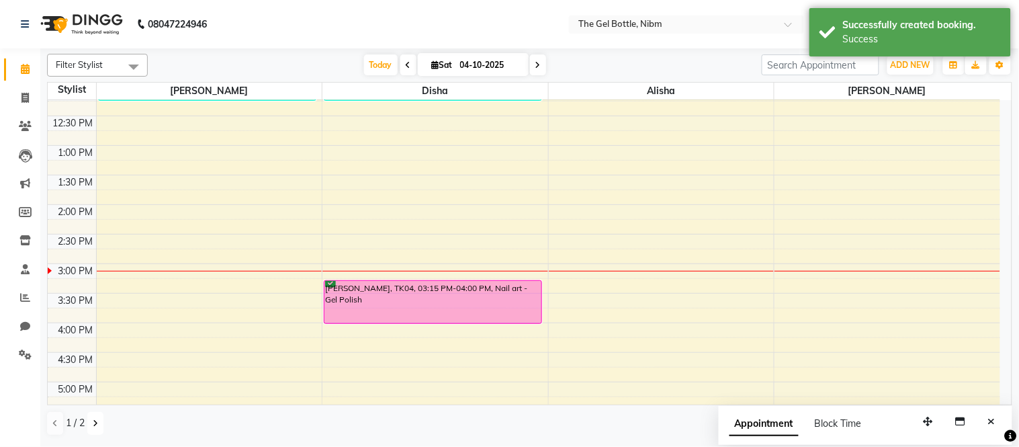
click at [97, 424] on button at bounding box center [95, 423] width 16 height 23
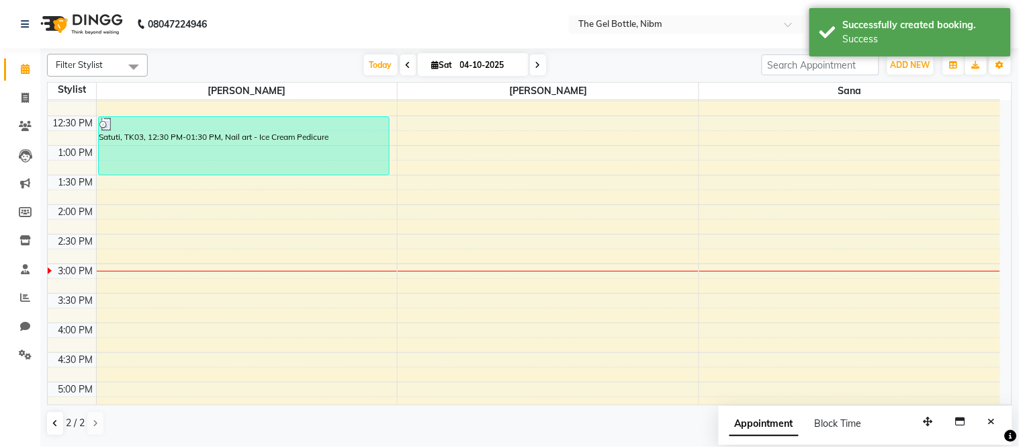
click at [105, 332] on div "10:00 AM 10:30 AM 11:00 AM 11:30 AM 12:00 PM 12:30 PM 1:00 PM 1:30 PM 2:00 PM 2…" at bounding box center [524, 292] width 952 height 649
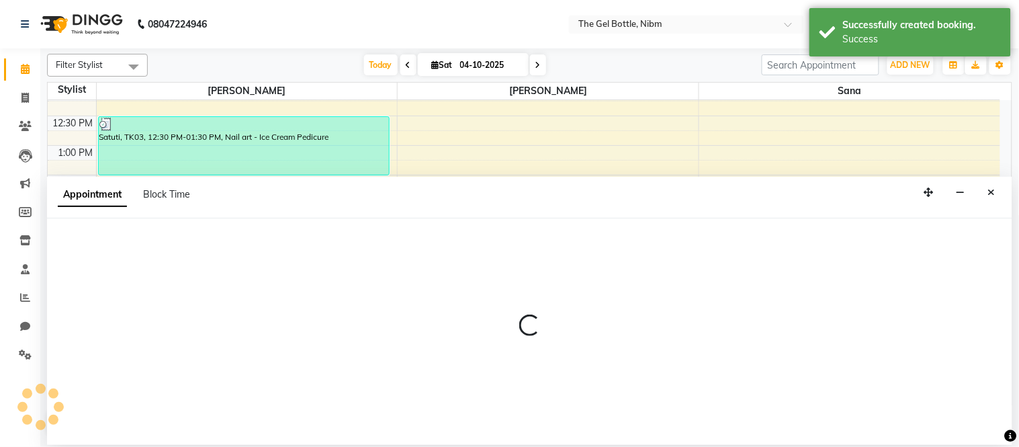
select select "76368"
select select "960"
select select "tentative"
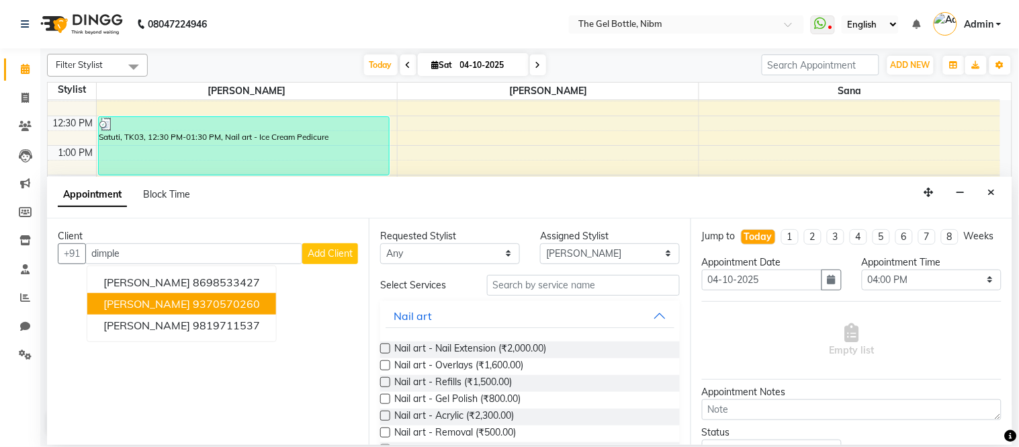
click at [145, 297] on span "[PERSON_NAME]" at bounding box center [146, 303] width 87 height 13
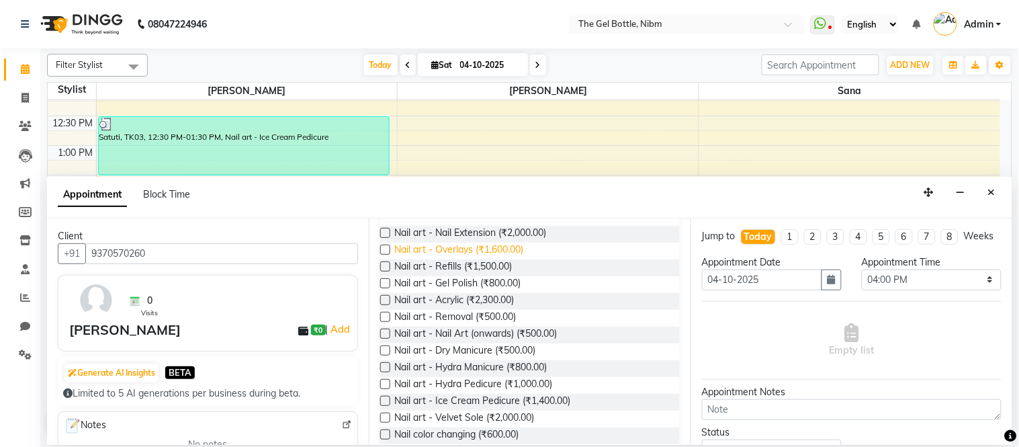
scroll to position [117, 0]
type input "9370570260"
click at [478, 379] on span "Nail art - Hydra Pedicure (₹1,000.00)" at bounding box center [473, 383] width 158 height 17
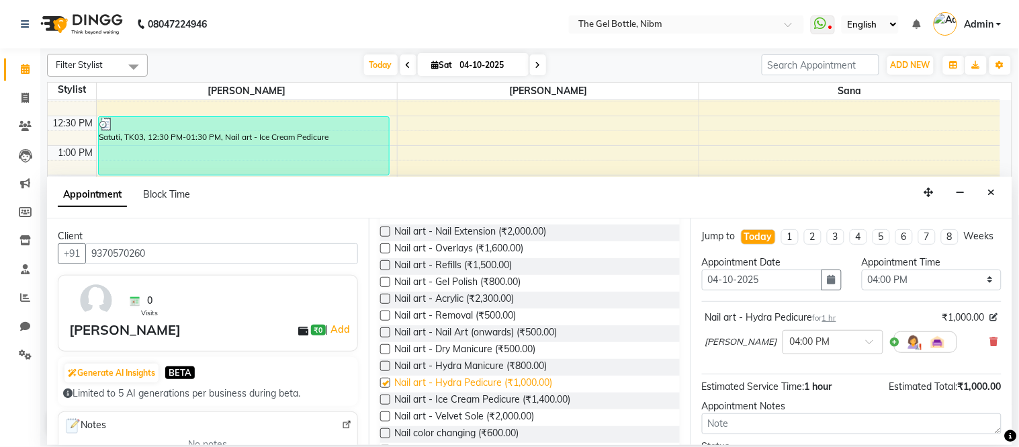
checkbox input "false"
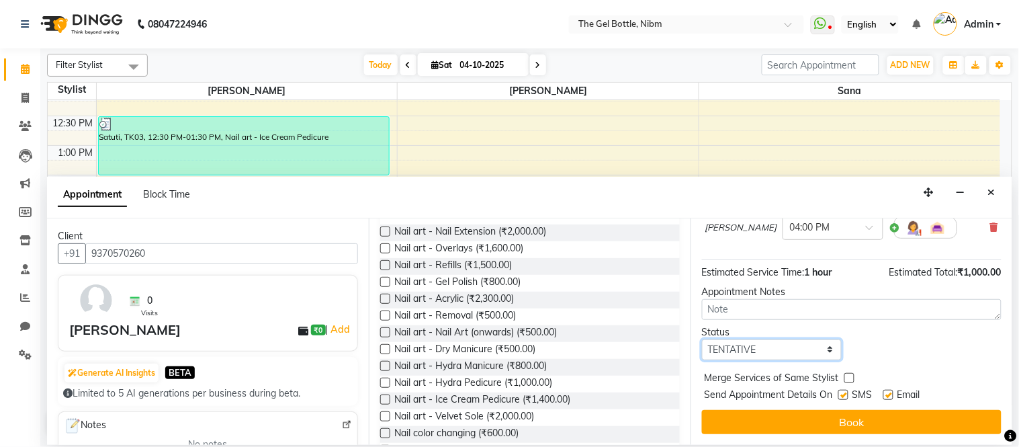
click at [743, 351] on select "Select TENTATIVE CONFIRM CHECK-IN UPCOMING" at bounding box center [772, 349] width 140 height 21
select select "confirm booking"
click at [702, 339] on select "Select TENTATIVE CONFIRM CHECK-IN UPCOMING" at bounding box center [772, 349] width 140 height 21
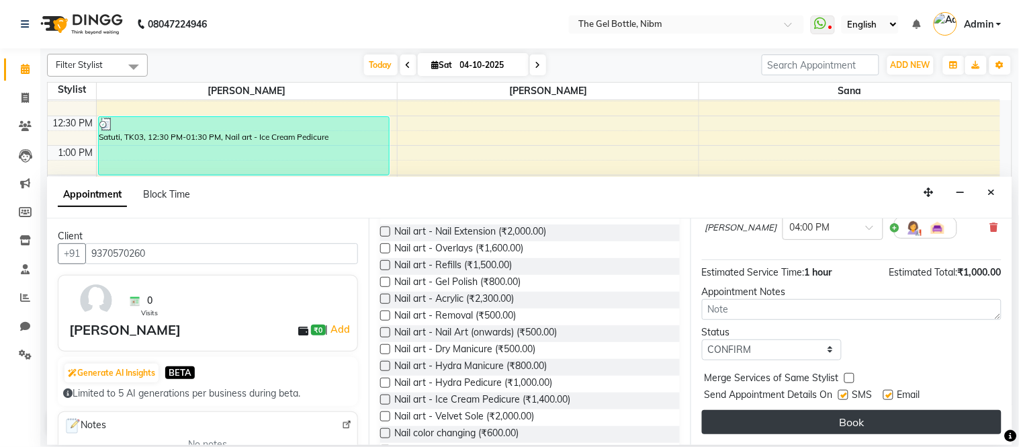
click at [787, 419] on button "Book" at bounding box center [851, 422] width 299 height 24
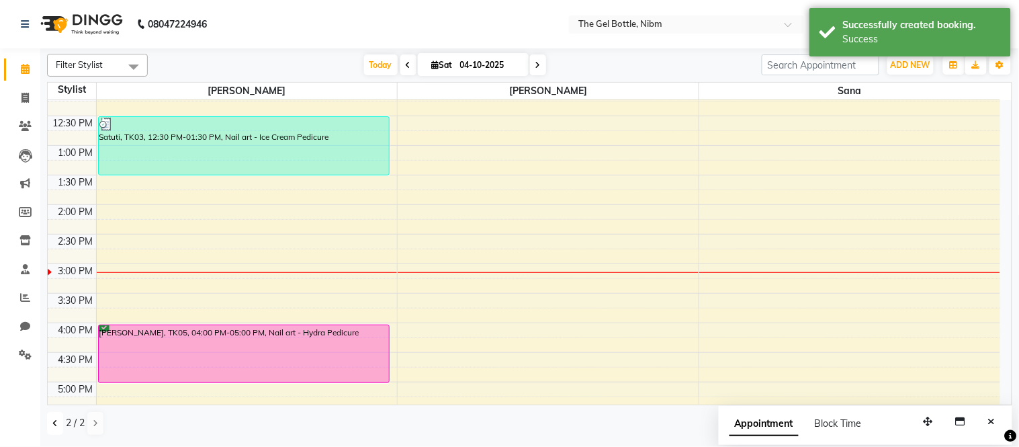
click at [57, 418] on button at bounding box center [55, 423] width 16 height 23
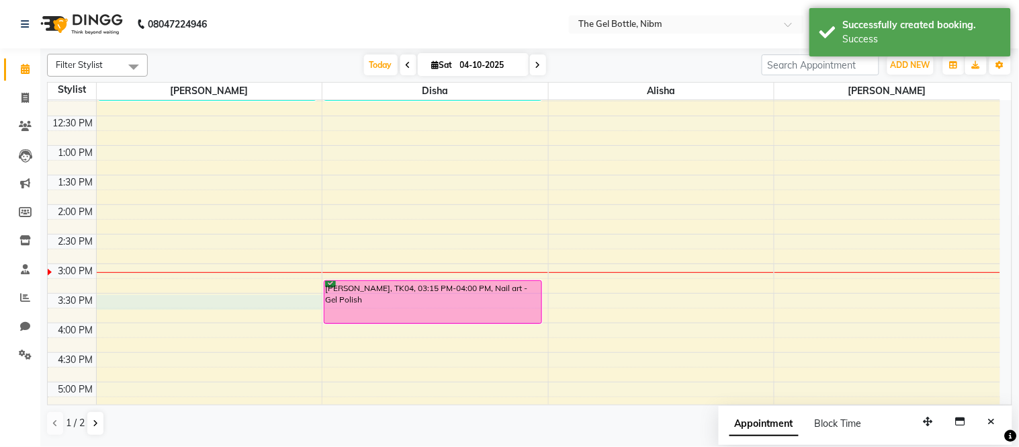
click at [128, 295] on div "10:00 AM 10:30 AM 11:00 AM 11:30 AM 12:00 PM 12:30 PM 1:00 PM 1:30 PM 2:00 PM 2…" at bounding box center [524, 292] width 952 height 649
select select "69368"
select select "930"
select select "tentative"
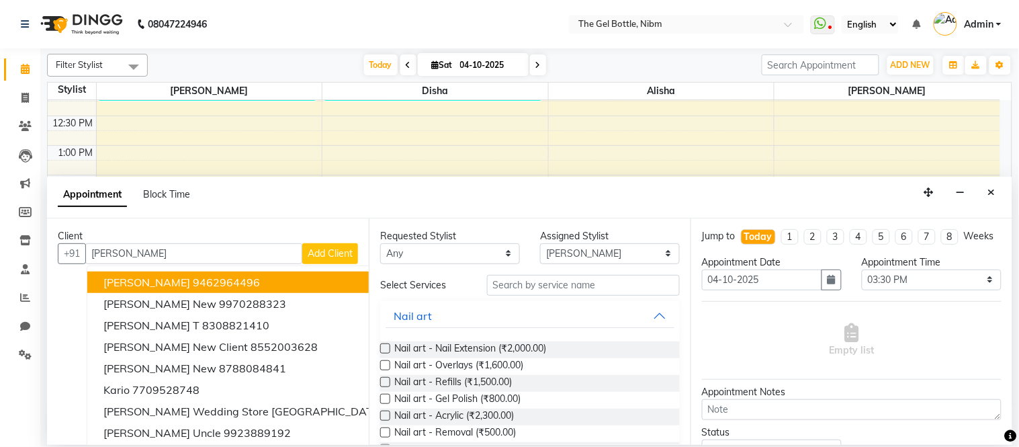
click at [197, 284] on ngb-highlight "9462964496" at bounding box center [226, 281] width 67 height 13
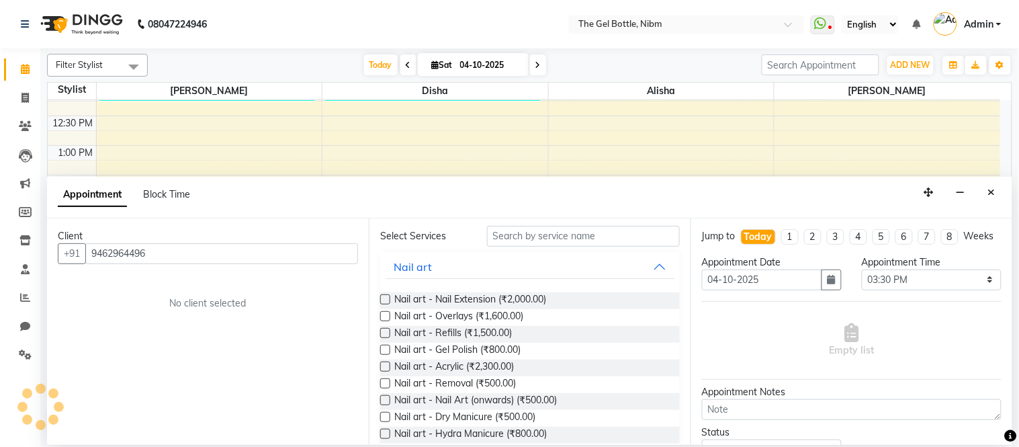
scroll to position [50, 0]
type input "9462964496"
click at [412, 330] on span "Nail art - Refills (₹1,500.00)" at bounding box center [453, 333] width 118 height 17
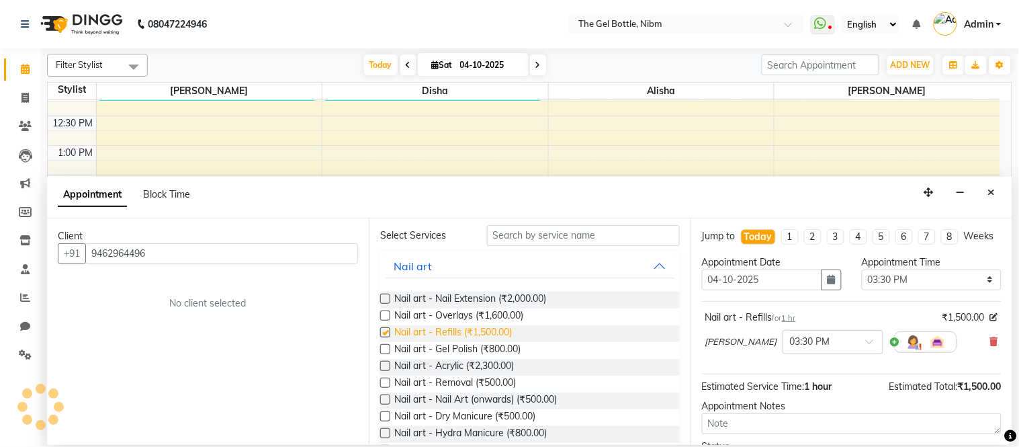
checkbox input "false"
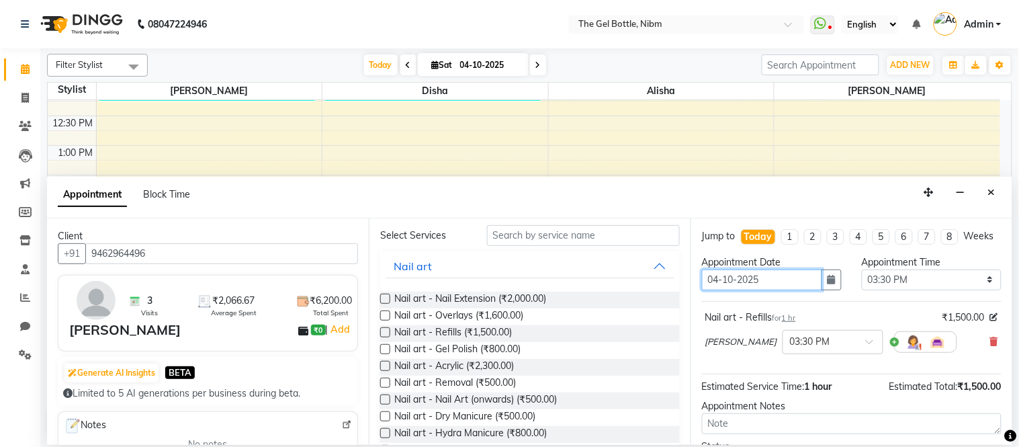
click at [742, 290] on input "04-10-2025" at bounding box center [762, 279] width 120 height 21
click at [829, 284] on icon "button" at bounding box center [831, 279] width 8 height 9
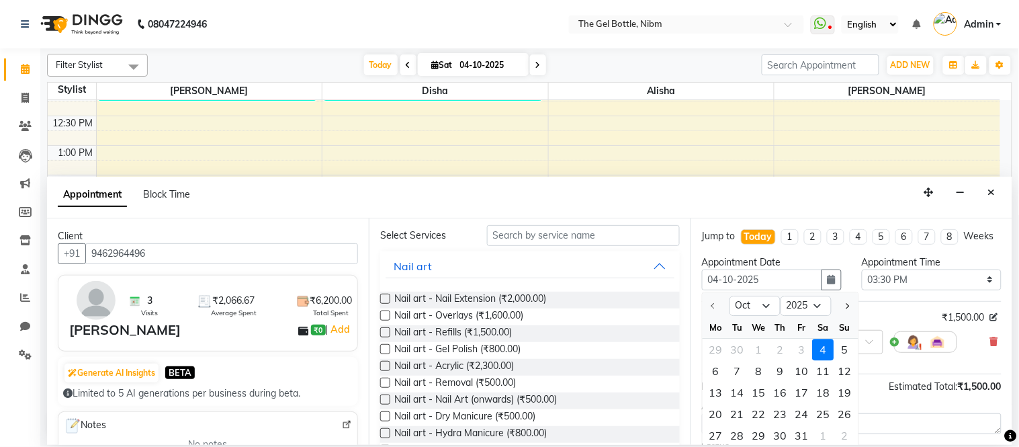
click at [819, 360] on div "4" at bounding box center [823, 348] width 21 height 21
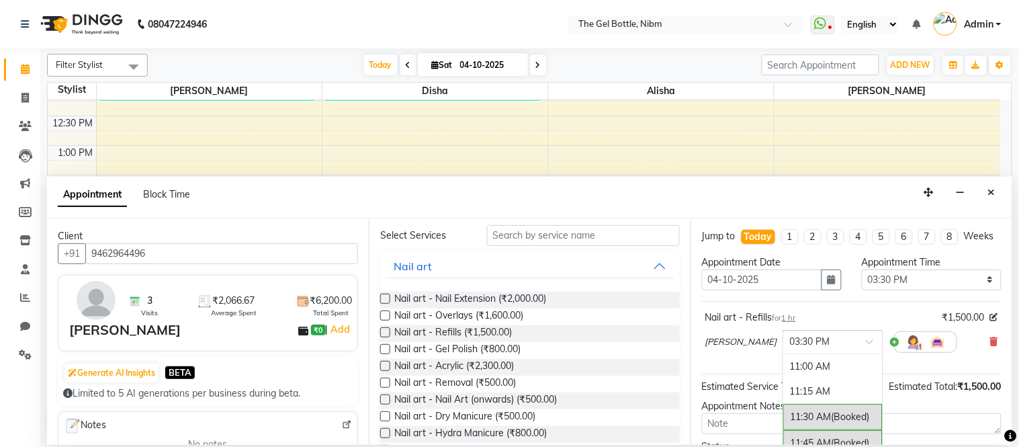
click at [810, 348] on input "text" at bounding box center [819, 341] width 59 height 14
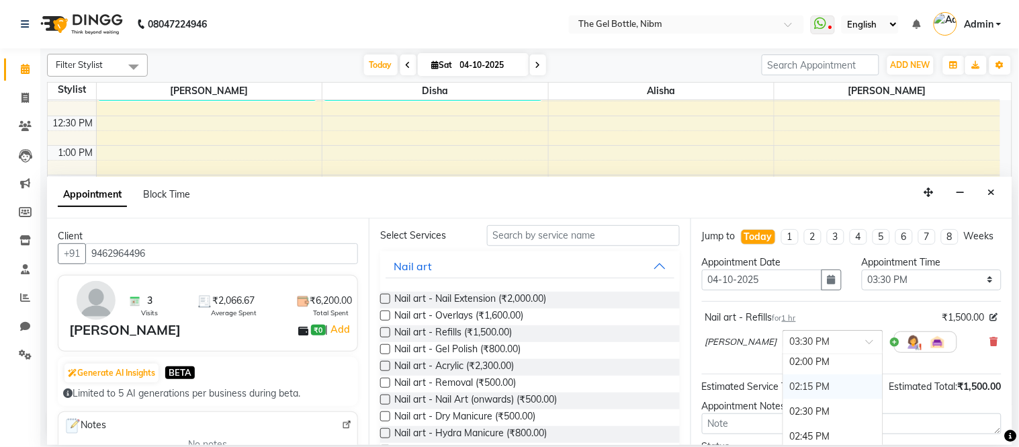
scroll to position [306, 0]
click at [790, 369] on div "02:00 PM" at bounding box center [832, 362] width 99 height 25
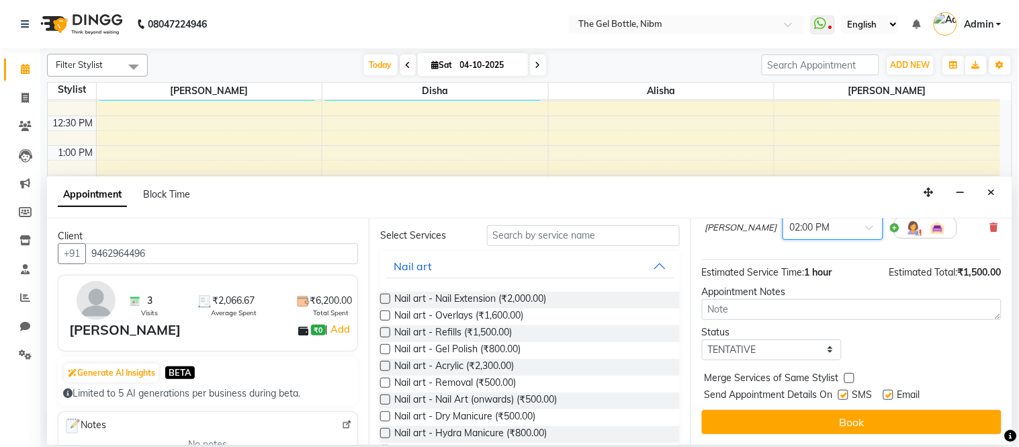
scroll to position [126, 0]
click at [771, 344] on select "Select TENTATIVE CONFIRM CHECK-IN UPCOMING" at bounding box center [772, 349] width 140 height 21
select select "confirm booking"
click at [702, 339] on select "Select TENTATIVE CONFIRM CHECK-IN UPCOMING" at bounding box center [772, 349] width 140 height 21
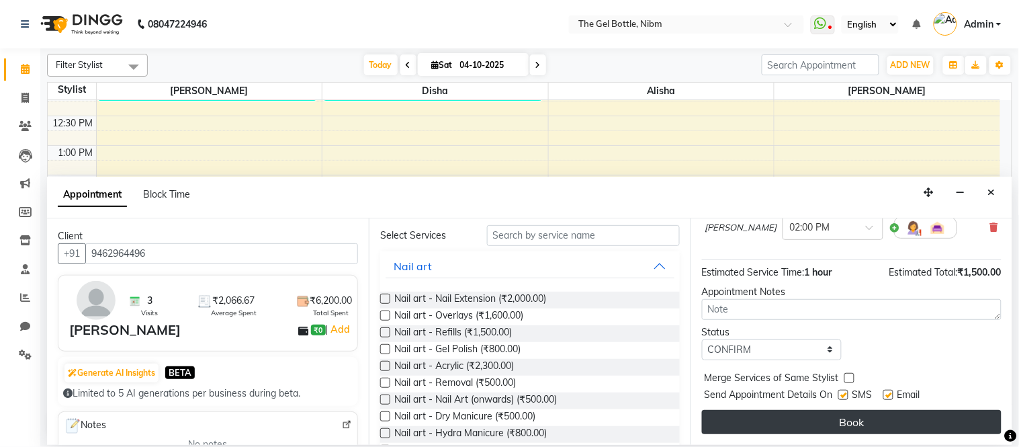
click at [816, 417] on button "Book" at bounding box center [851, 422] width 299 height 24
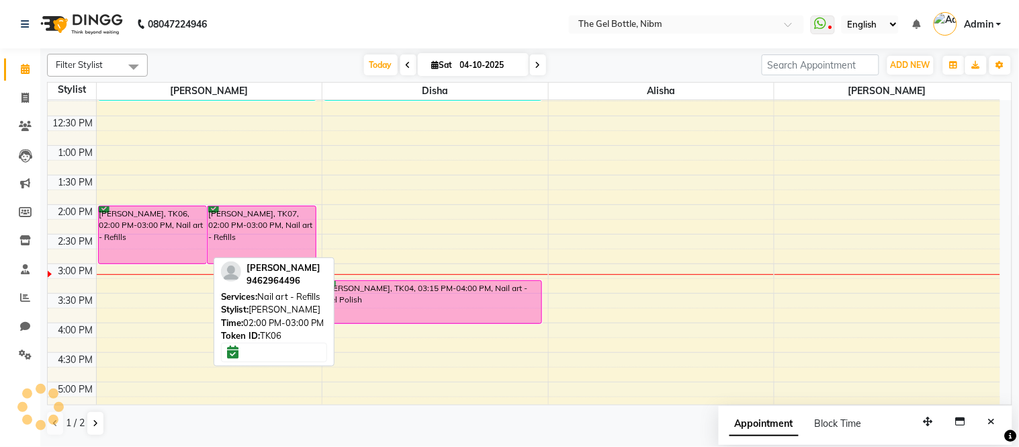
click at [188, 227] on div "[PERSON_NAME], TK06, 02:00 PM-03:00 PM, Nail art - Refills" at bounding box center [153, 234] width 108 height 57
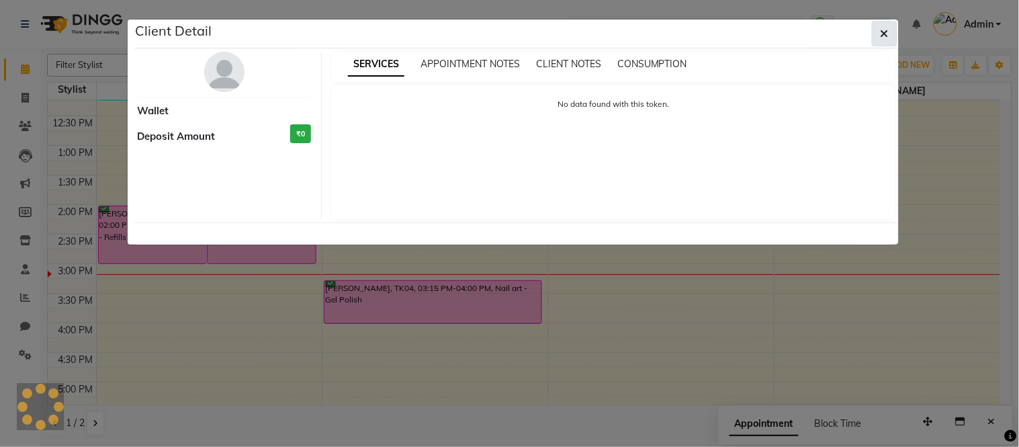
click at [880, 42] on button "button" at bounding box center [885, 34] width 26 height 26
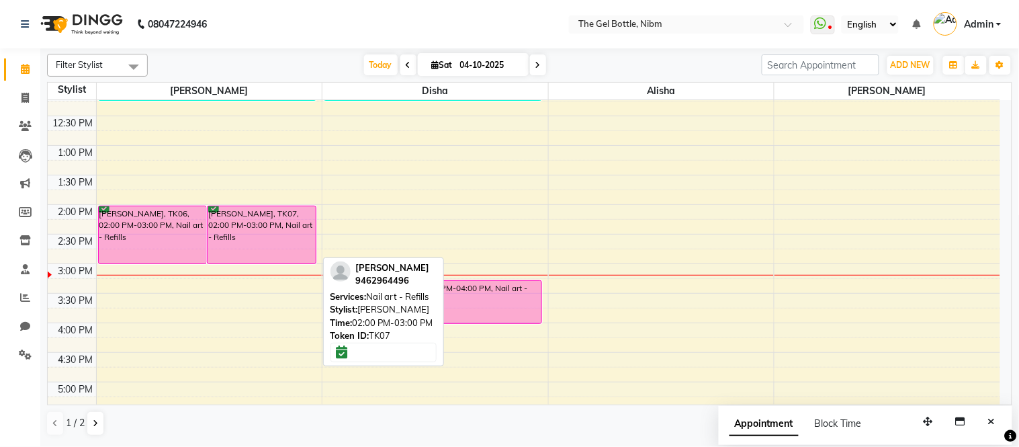
click at [275, 222] on div "[PERSON_NAME], TK07, 02:00 PM-03:00 PM, Nail art - Refills" at bounding box center [261, 234] width 108 height 57
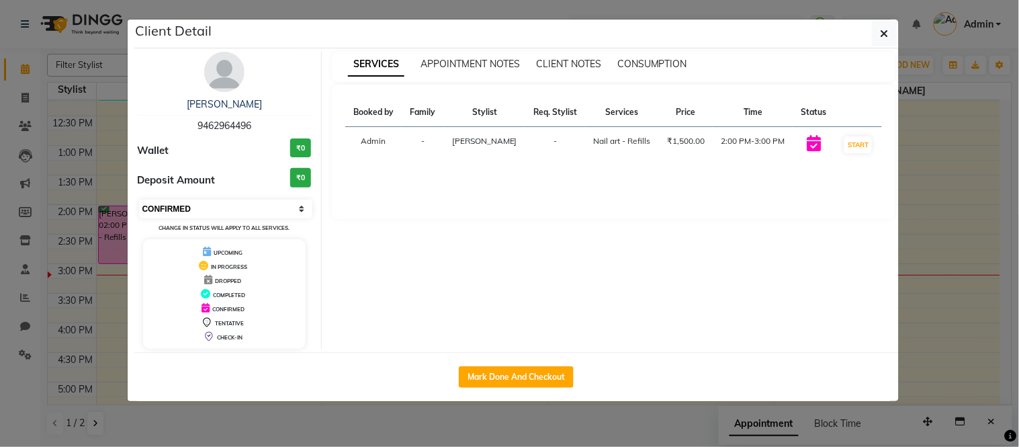
click at [213, 201] on select "Select IN SERVICE CONFIRMED TENTATIVE CHECK IN MARK DONE DROPPED UPCOMING" at bounding box center [226, 208] width 174 height 19
select select "2"
click at [139, 199] on select "Select IN SERVICE CONFIRMED TENTATIVE CHECK IN MARK DONE DROPPED UPCOMING" at bounding box center [226, 208] width 174 height 19
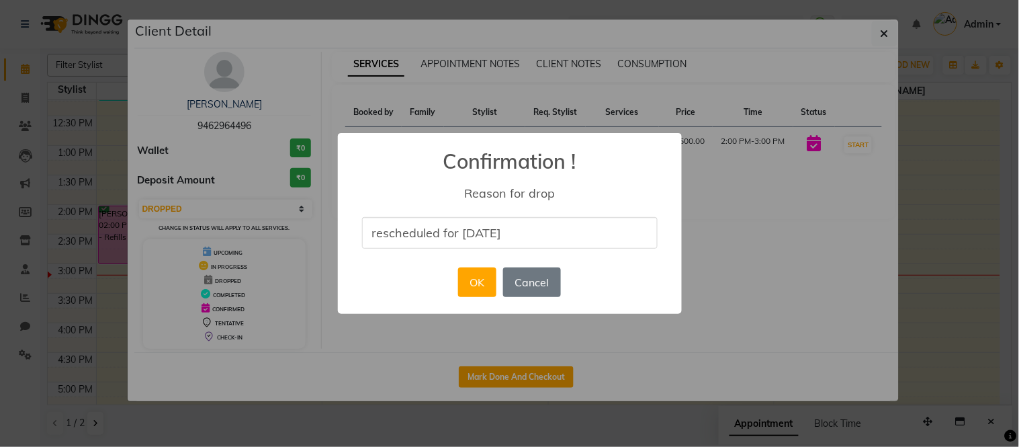
click at [470, 217] on input "rescheduled for [DATE]" at bounding box center [509, 233] width 295 height 32
click at [513, 224] on input "rescheduled for [DATE]" at bounding box center [509, 233] width 295 height 32
type input "rescheduled"
click at [593, 342] on div "× Confirmation ! Reason for drop rescheduled OK No Cancel" at bounding box center [509, 223] width 1019 height 447
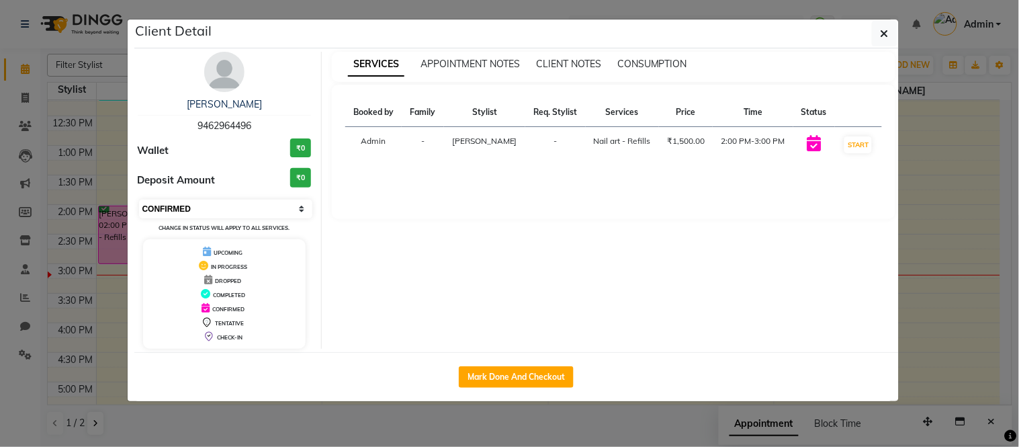
click at [203, 210] on select "Select IN SERVICE CONFIRMED TENTATIVE CHECK IN MARK DONE DROPPED UPCOMING" at bounding box center [226, 208] width 174 height 19
select select "2"
click at [139, 199] on select "Select IN SERVICE CONFIRMED TENTATIVE CHECK IN MARK DONE DROPPED UPCOMING" at bounding box center [226, 208] width 174 height 19
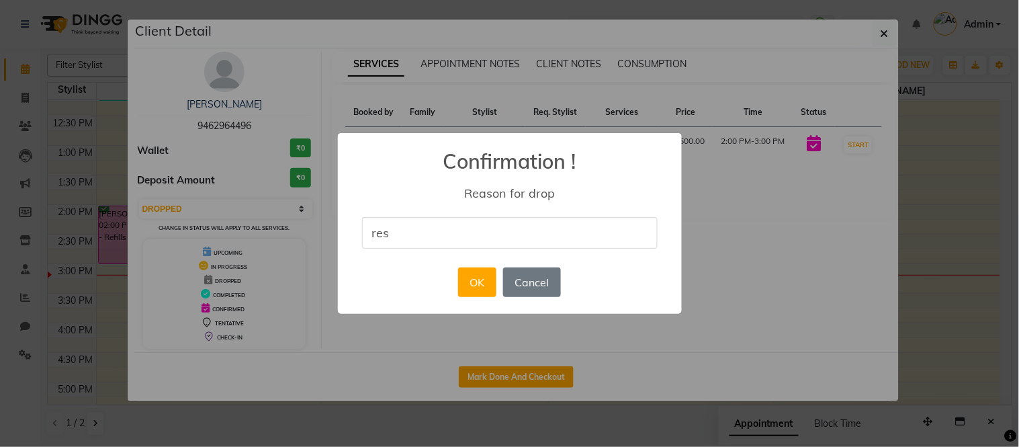
type input "rescheduled"
click at [479, 286] on button "OK" at bounding box center [477, 282] width 38 height 30
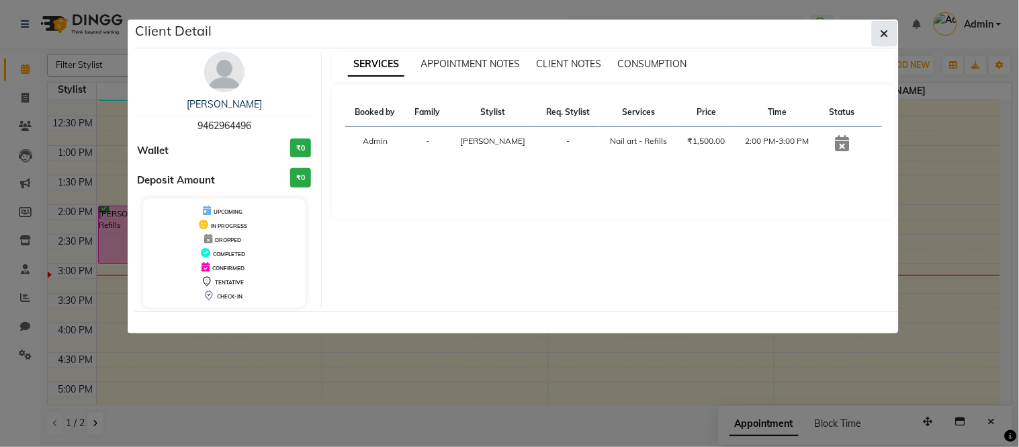
click at [892, 32] on button "button" at bounding box center [885, 34] width 26 height 26
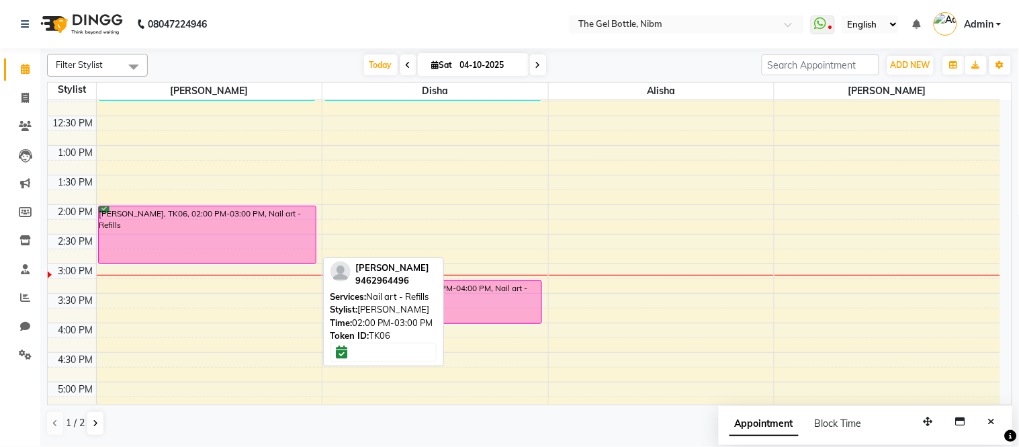
click at [286, 222] on div "[PERSON_NAME], TK06, 02:00 PM-03:00 PM, Nail art - Refills" at bounding box center [207, 234] width 217 height 57
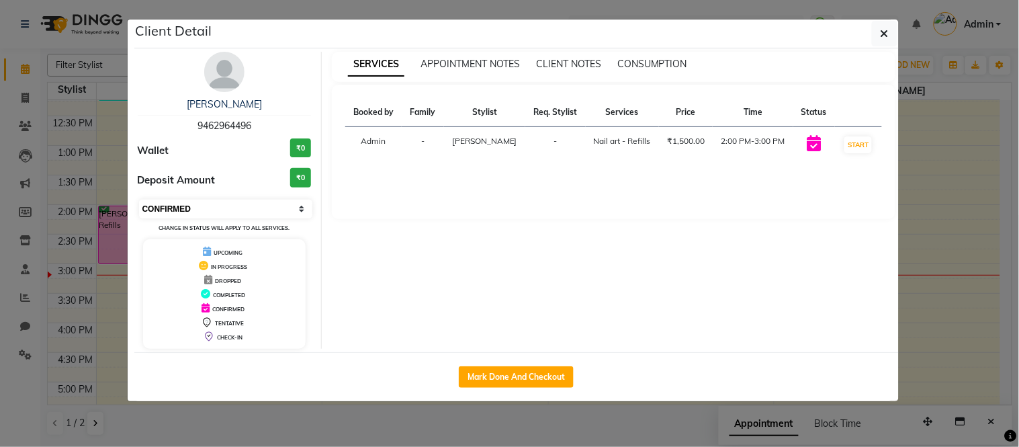
click at [218, 212] on select "Select IN SERVICE CONFIRMED TENTATIVE CHECK IN MARK DONE DROPPED UPCOMING" at bounding box center [226, 208] width 174 height 19
select select "2"
click at [139, 199] on select "Select IN SERVICE CONFIRMED TENTATIVE CHECK IN MARK DONE DROPPED UPCOMING" at bounding box center [226, 208] width 174 height 19
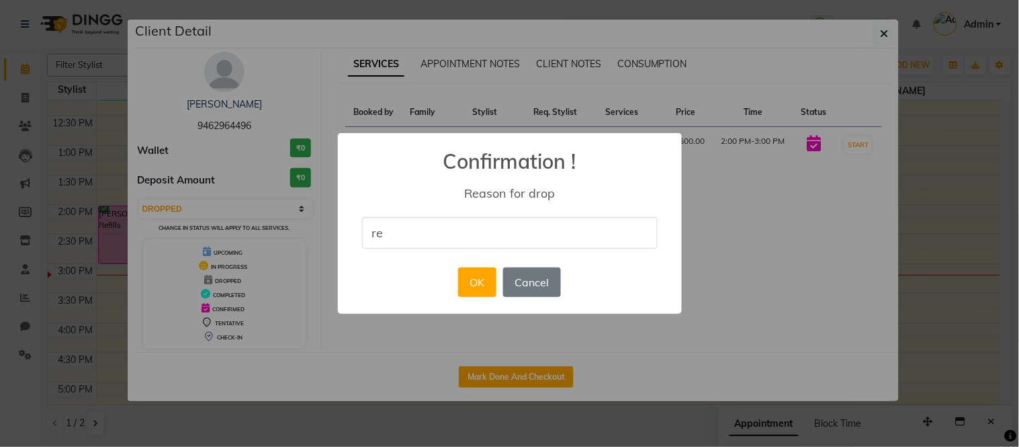
type input "rescheduled"
click at [492, 279] on button "OK" at bounding box center [477, 282] width 38 height 30
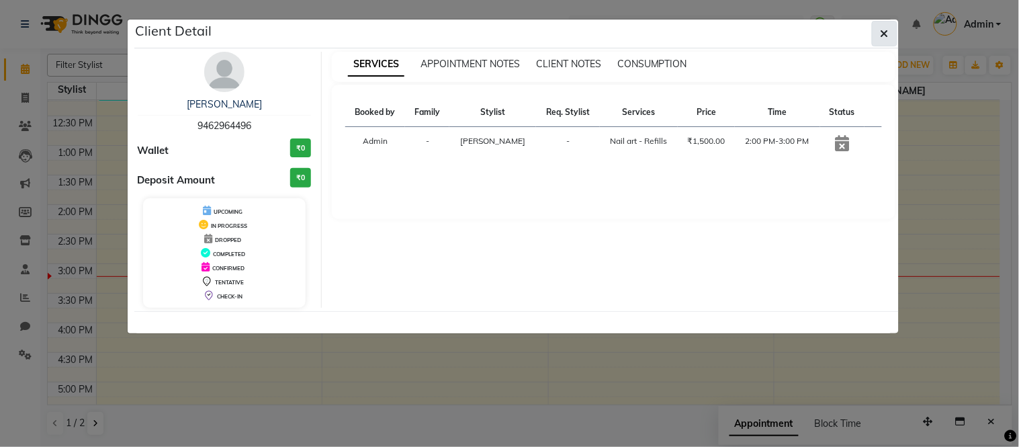
click at [894, 26] on button "button" at bounding box center [885, 34] width 26 height 26
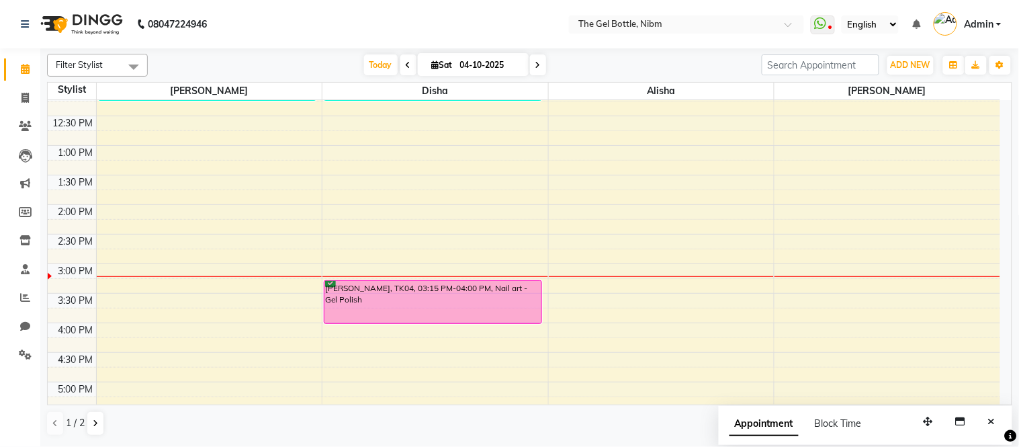
click at [535, 67] on icon at bounding box center [537, 65] width 5 height 8
type input "05-10-2025"
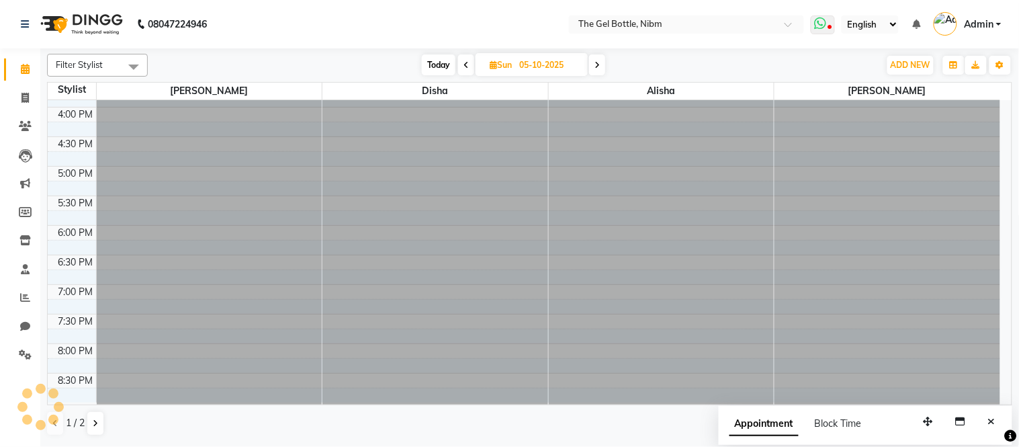
scroll to position [297, 0]
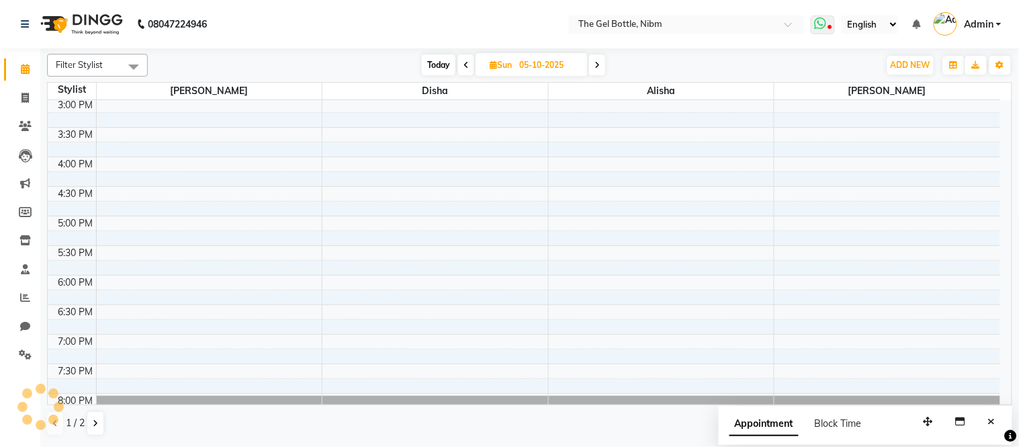
click at [816, 17] on icon at bounding box center [820, 23] width 12 height 13
